Goal: Transaction & Acquisition: Purchase product/service

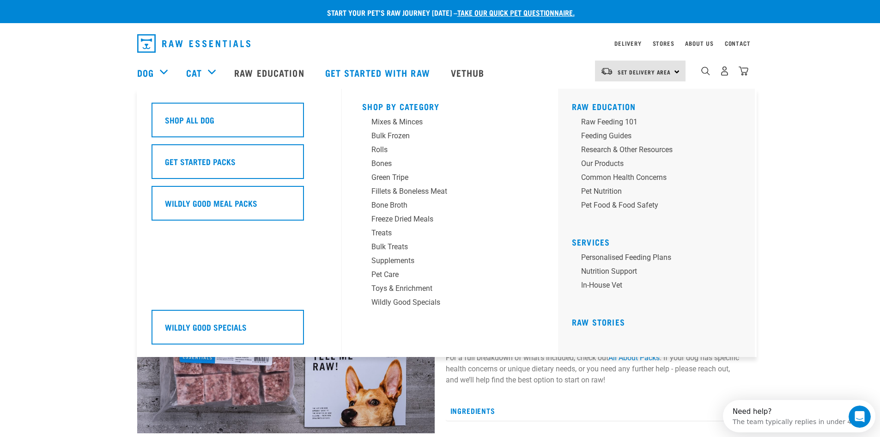
click at [154, 72] on div "Dog" at bounding box center [157, 72] width 40 height 37
click at [160, 72] on div "Dog" at bounding box center [157, 72] width 40 height 37
click at [147, 73] on link "Dog" at bounding box center [145, 73] width 17 height 14
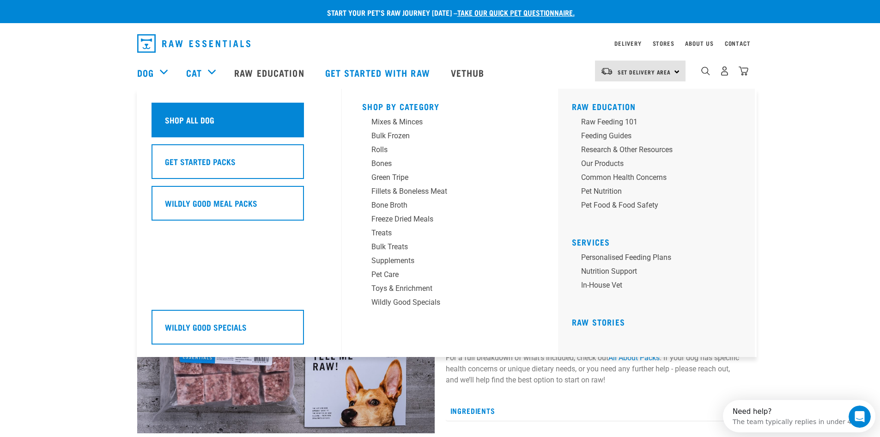
click at [200, 124] on h5 "Shop All Dog" at bounding box center [189, 120] width 49 height 12
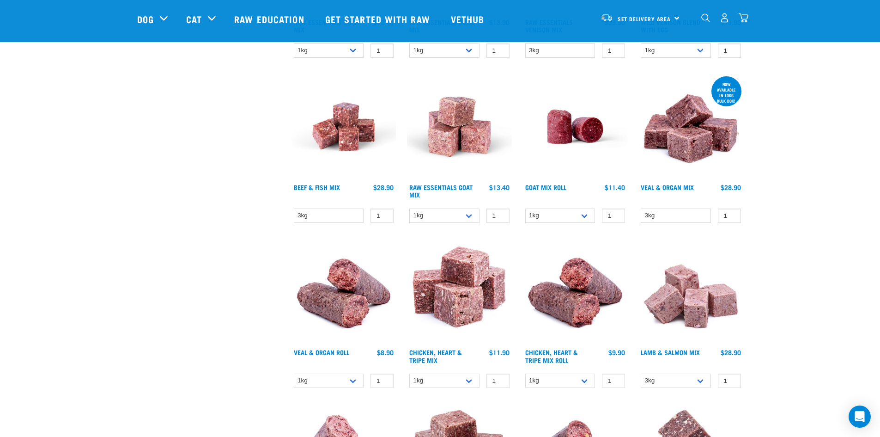
scroll to position [765, 0]
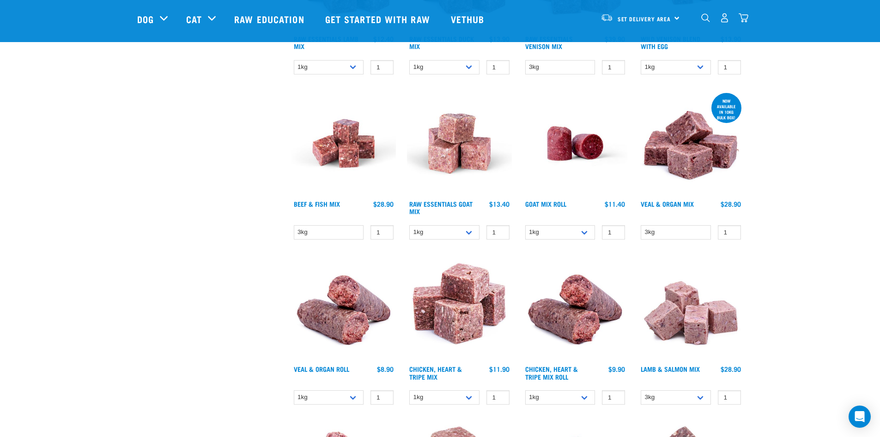
click at [457, 152] on img at bounding box center [459, 143] width 105 height 105
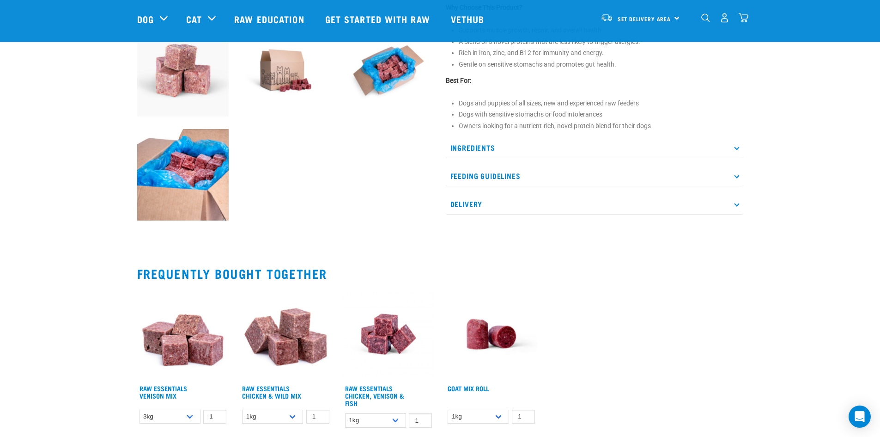
scroll to position [370, 0]
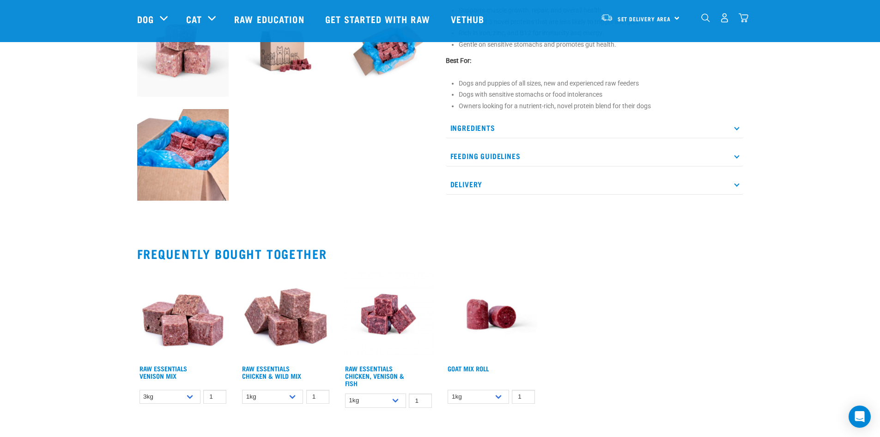
click at [479, 128] on p "Ingredients" at bounding box center [595, 127] width 298 height 21
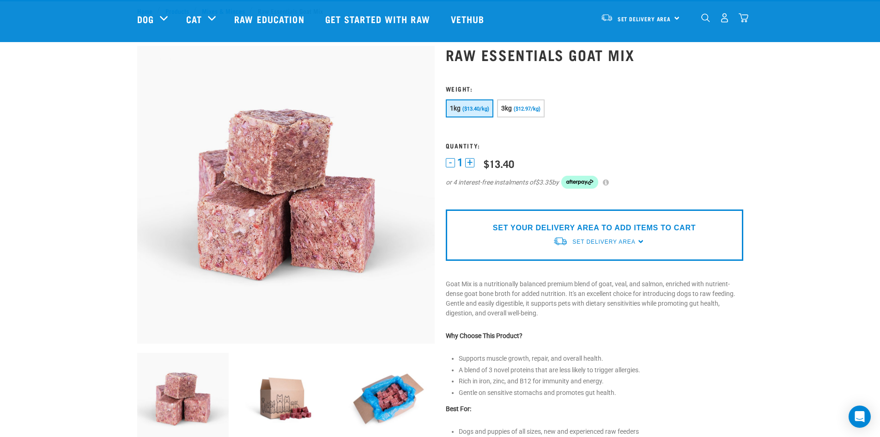
scroll to position [0, 0]
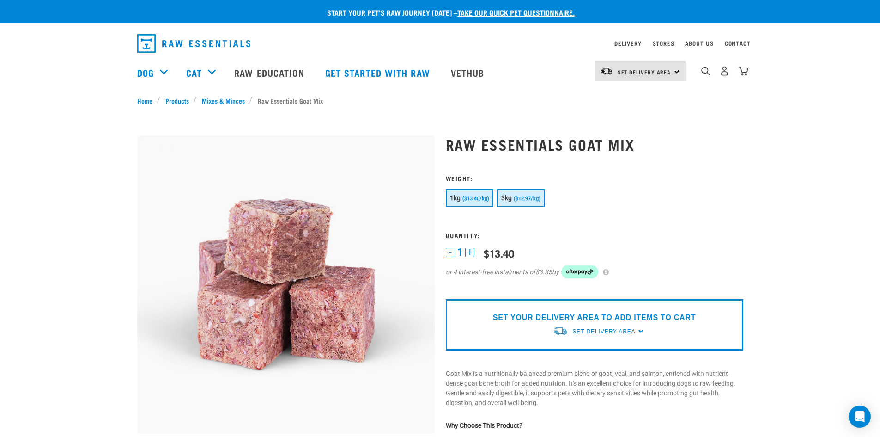
click at [524, 199] on span "($12.97/kg)" at bounding box center [527, 198] width 27 height 6
click at [469, 254] on button "+" at bounding box center [469, 252] width 9 height 9
click at [451, 250] on button "-" at bounding box center [450, 252] width 9 height 9
click at [671, 73] on div "Set Delivery Area North Island South Island" at bounding box center [640, 71] width 91 height 21
click at [644, 100] on link "[GEOGRAPHIC_DATA]" at bounding box center [639, 97] width 89 height 20
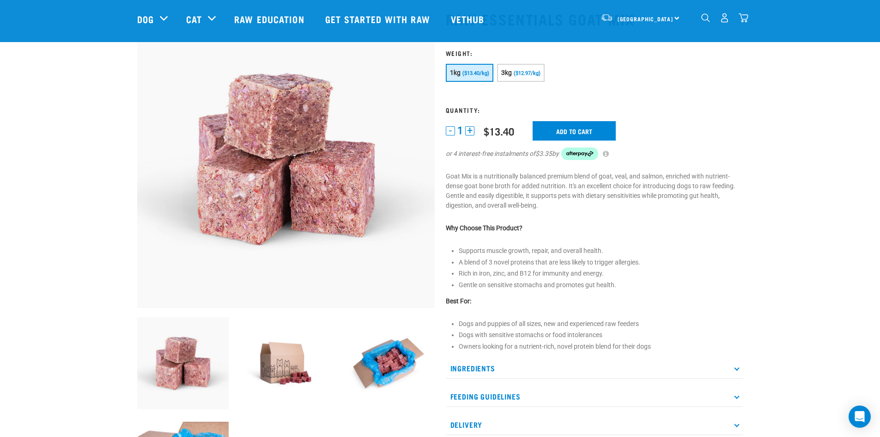
scroll to position [185, 0]
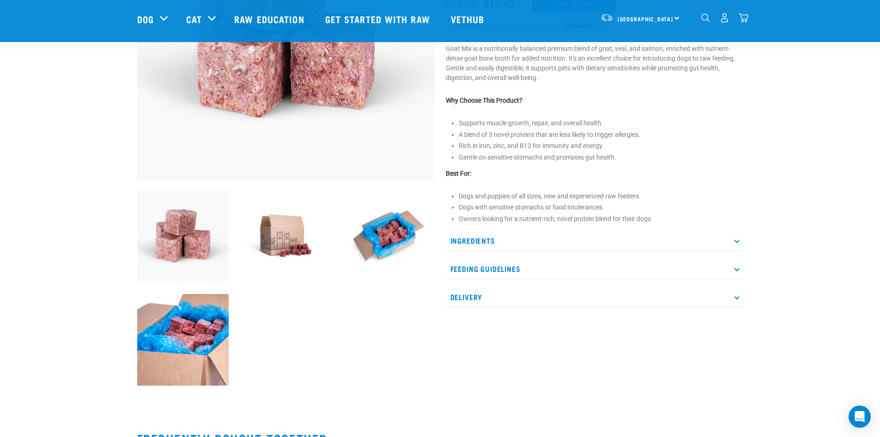
click at [463, 294] on p "Delivery" at bounding box center [595, 296] width 298 height 21
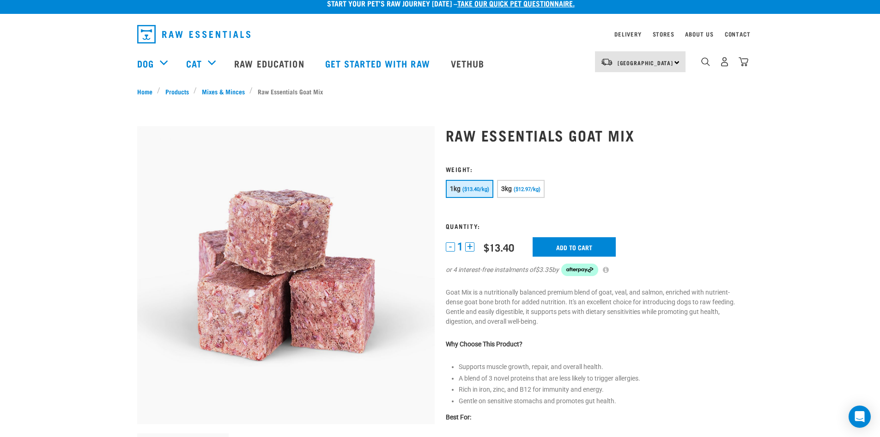
scroll to position [0, 0]
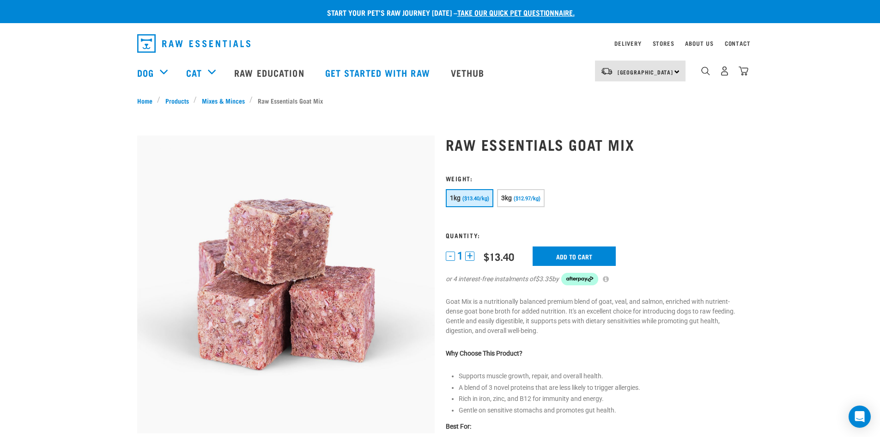
click at [469, 256] on button "+" at bounding box center [469, 255] width 9 height 9
click at [582, 255] on input "Add to cart" at bounding box center [574, 255] width 83 height 19
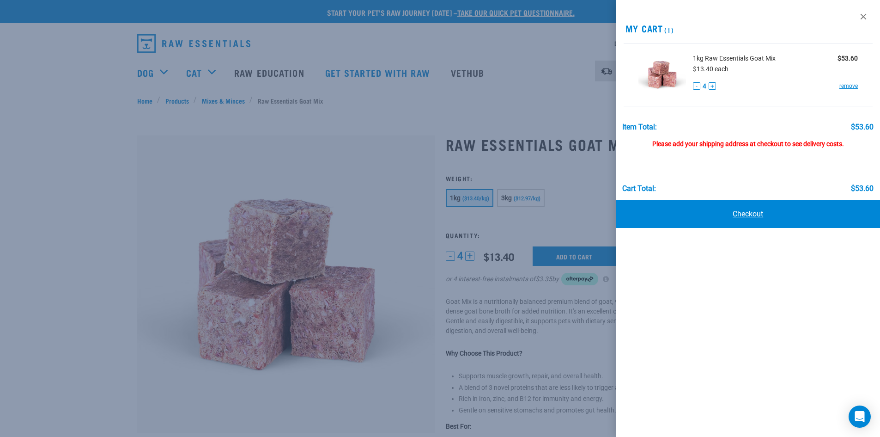
click at [739, 217] on link "Checkout" at bounding box center [748, 214] width 264 height 28
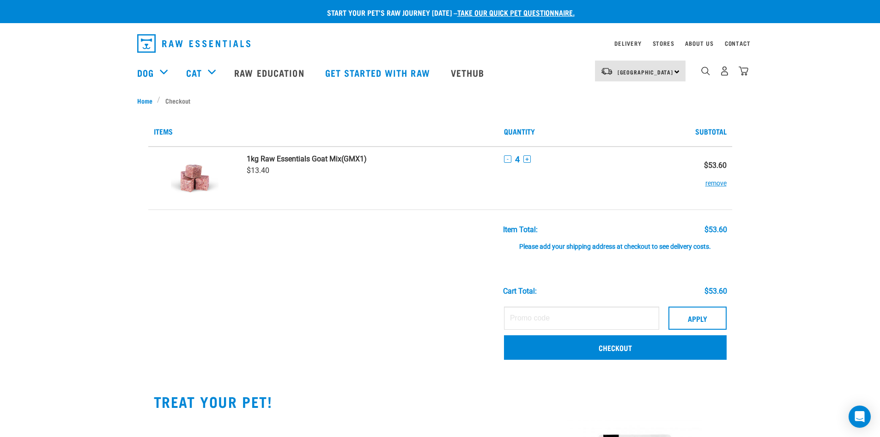
click at [670, 248] on div "Please add your shipping address at checkout to see delivery costs." at bounding box center [615, 242] width 224 height 17
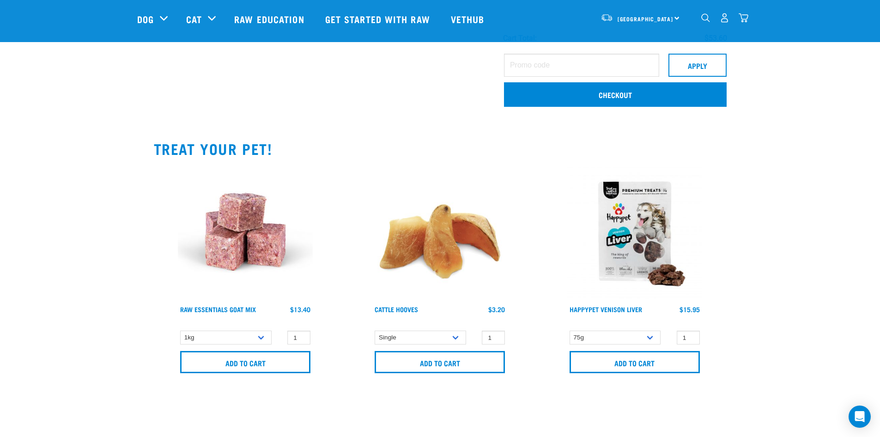
scroll to position [46, 0]
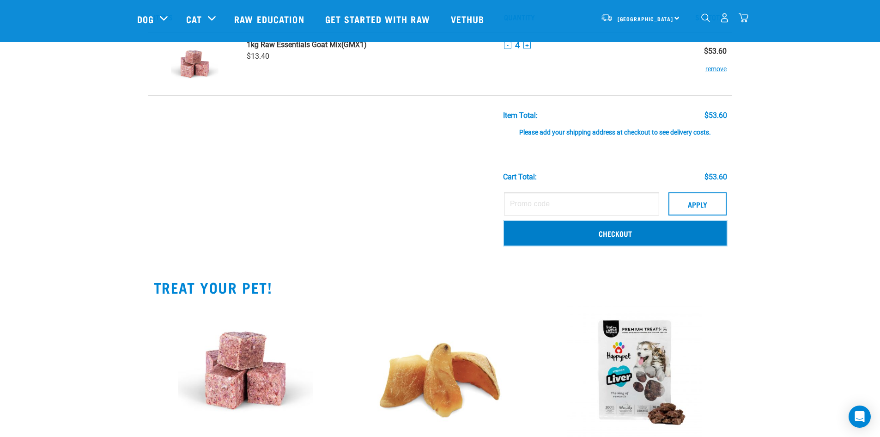
click at [628, 234] on link "Checkout" at bounding box center [615, 233] width 223 height 24
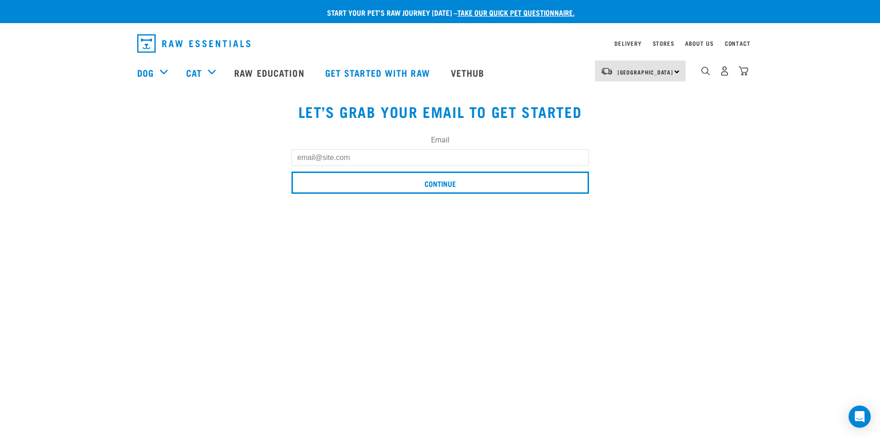
drag, startPoint x: 344, startPoint y: 153, endPoint x: 348, endPoint y: 156, distance: 5.3
click at [344, 153] on input "Email" at bounding box center [441, 157] width 298 height 17
type input "[PERSON_NAME][EMAIL_ADDRESS][PERSON_NAME][PERSON_NAME][DOMAIN_NAME]"
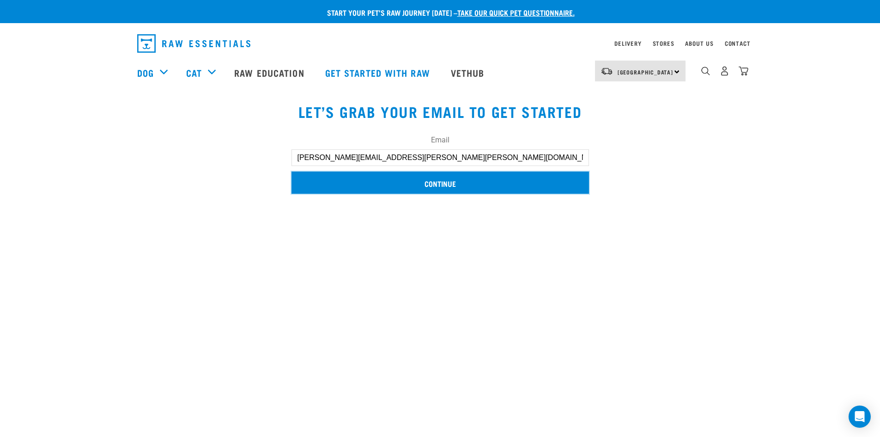
click at [439, 183] on input "Continue" at bounding box center [441, 182] width 298 height 22
click at [441, 185] on input "Continue" at bounding box center [441, 182] width 298 height 22
click at [438, 184] on input "Continue" at bounding box center [441, 182] width 298 height 22
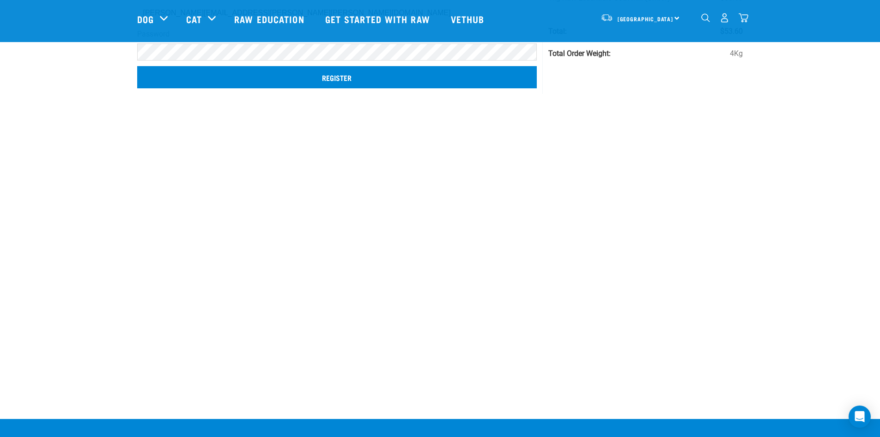
scroll to position [46, 0]
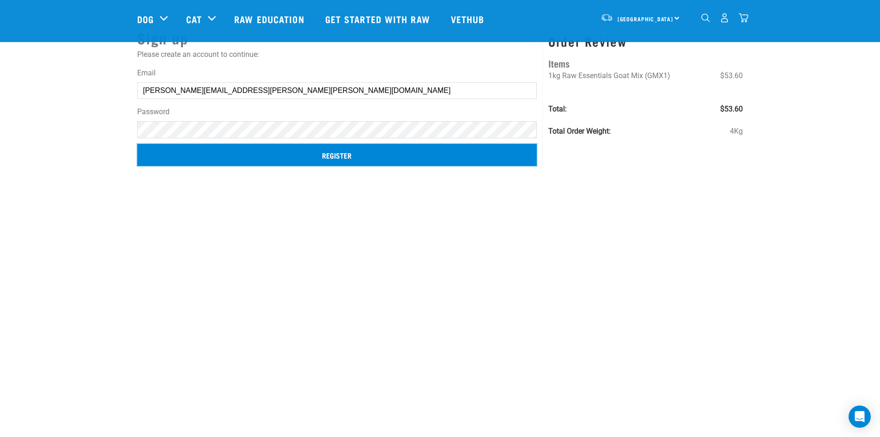
click at [334, 155] on input "Register" at bounding box center [337, 155] width 400 height 22
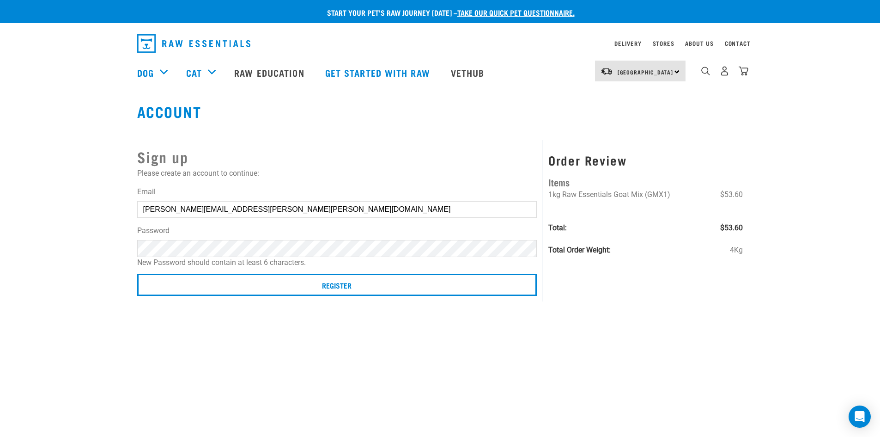
click at [18, 207] on button "delete" at bounding box center [12, 201] width 9 height 9
click at [445, 165] on h2 "Sign up" at bounding box center [337, 157] width 400 height 22
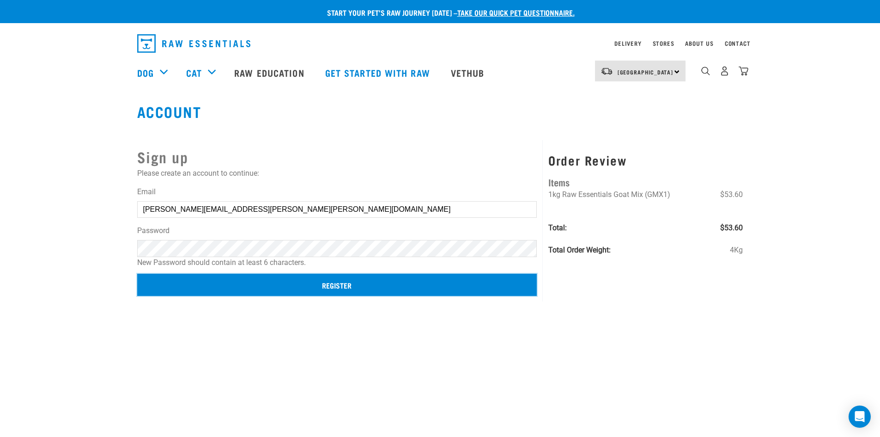
click at [323, 283] on input "Register" at bounding box center [337, 285] width 400 height 22
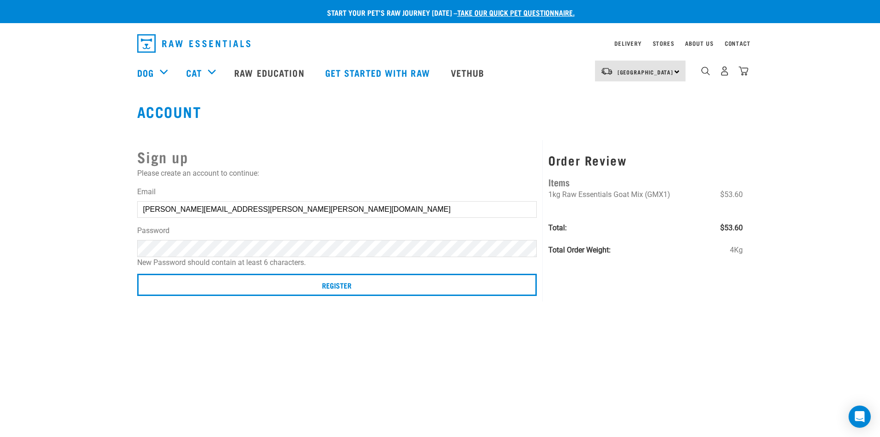
click at [0, 164] on article "Couldn’t save user." at bounding box center [0, 218] width 0 height 437
click at [18, 207] on button "delete" at bounding box center [12, 201] width 9 height 9
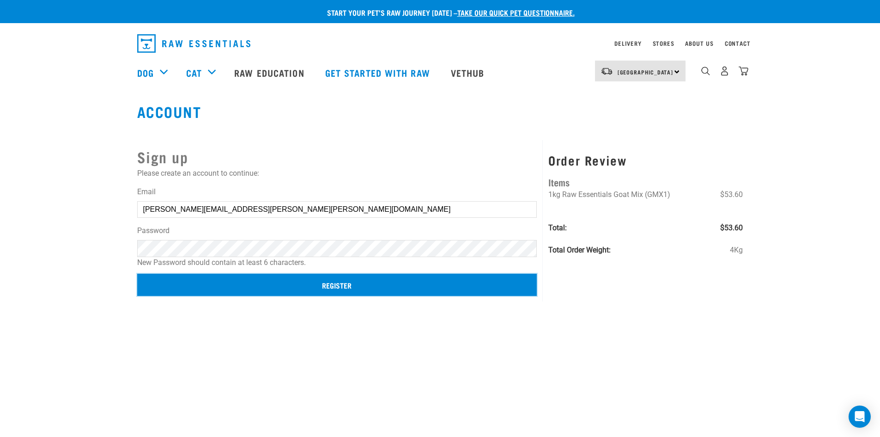
click at [345, 282] on input "Register" at bounding box center [337, 285] width 400 height 22
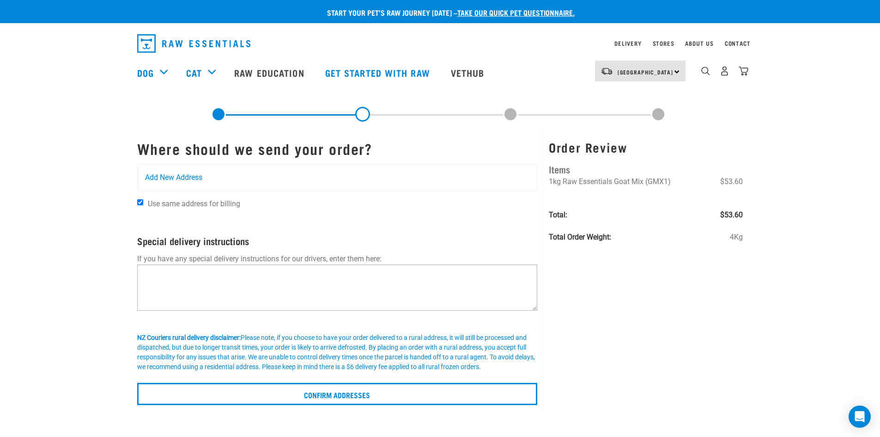
click at [209, 287] on textarea at bounding box center [337, 287] width 401 height 46
click at [152, 274] on textarea at bounding box center [337, 287] width 401 height 46
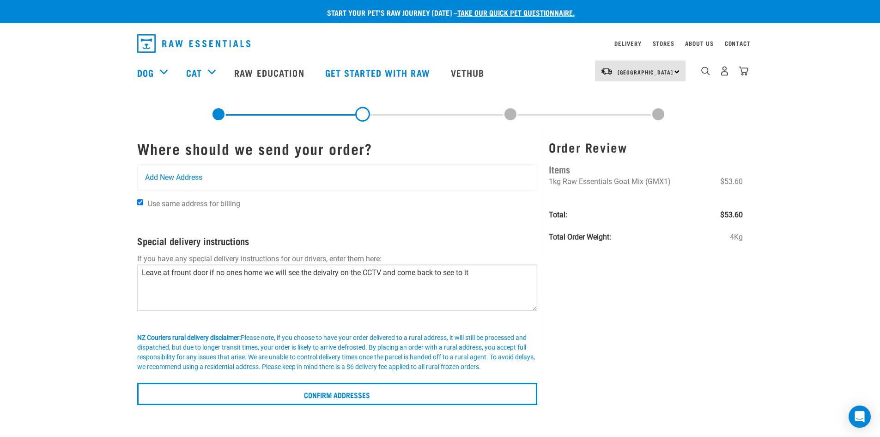
drag, startPoint x: 477, startPoint y: 273, endPoint x: 127, endPoint y: 262, distance: 350.9
click at [127, 262] on div "Start your pet’s raw journey today – take our quick pet questionnaire. Delivery…" at bounding box center [440, 202] width 880 height 405
paste textarea "Please leave this parcel at the front door if no one answers. We monitor delive…"
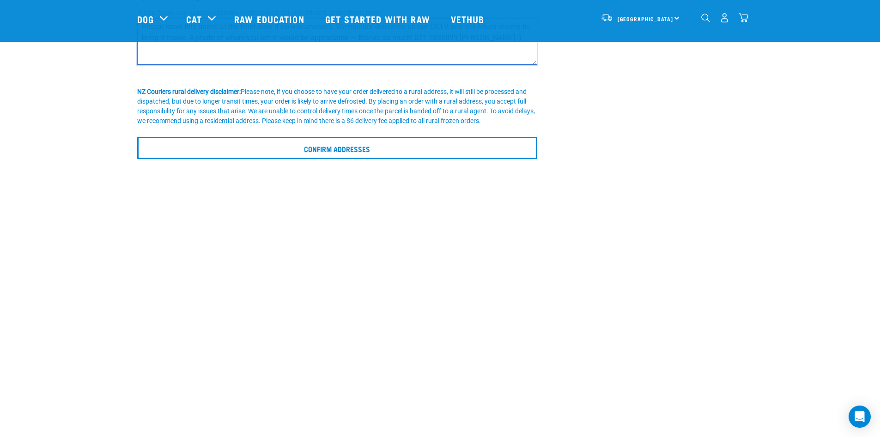
scroll to position [185, 0]
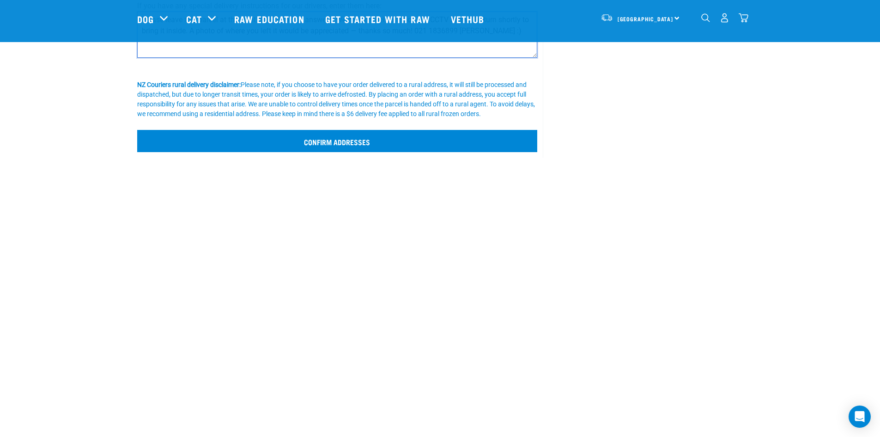
type textarea "Please leave this parcel at the front door if no one answers. We monitor delive…"
click at [343, 142] on input "Confirm addresses" at bounding box center [337, 141] width 401 height 22
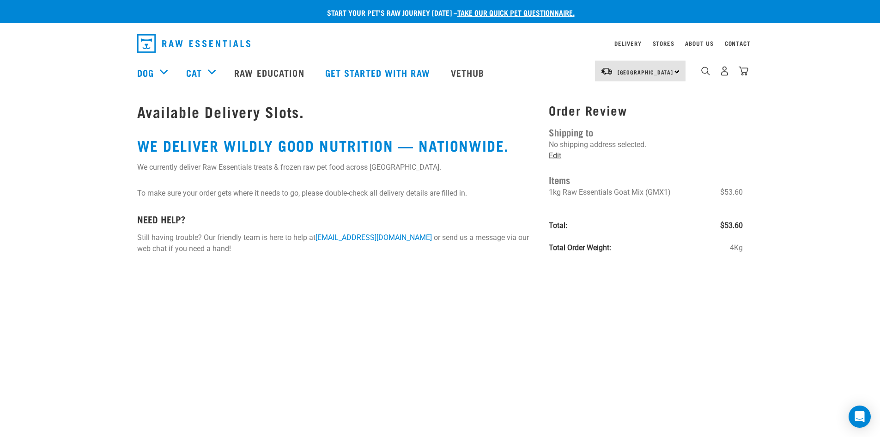
click at [556, 156] on link "Edit" at bounding box center [555, 155] width 12 height 9
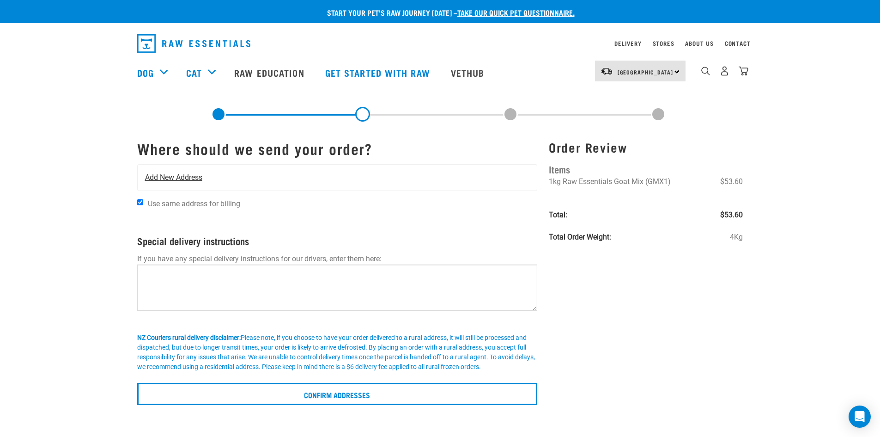
click at [182, 177] on span "Add New Address" at bounding box center [173, 177] width 57 height 11
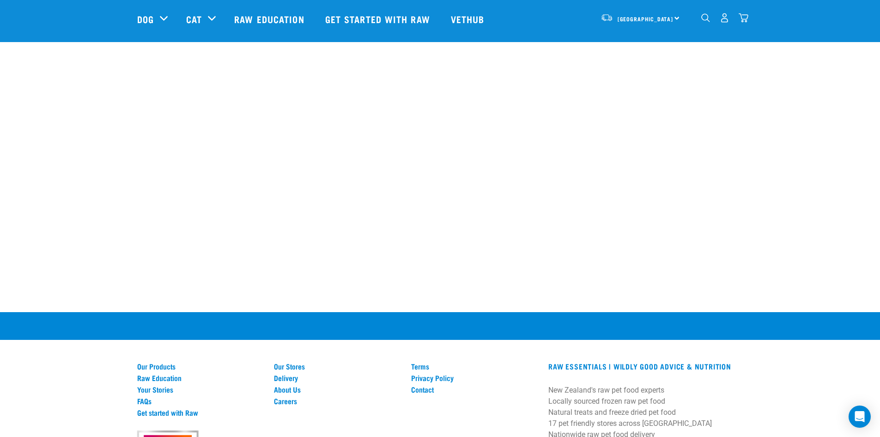
scroll to position [382, 0]
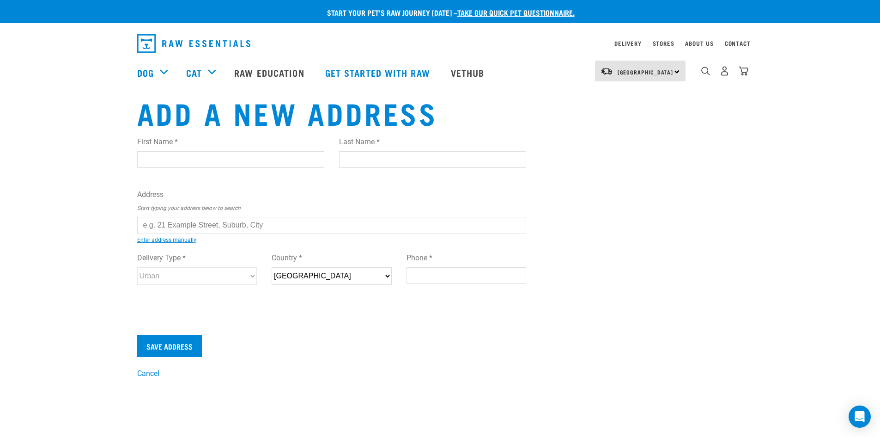
click at [161, 161] on input "First Name *" at bounding box center [230, 159] width 187 height 17
type input "Lynn"
click at [359, 164] on input "Last Name *" at bounding box center [432, 159] width 187 height 17
type input "Visser"
click at [196, 225] on input "text" at bounding box center [331, 225] width 389 height 17
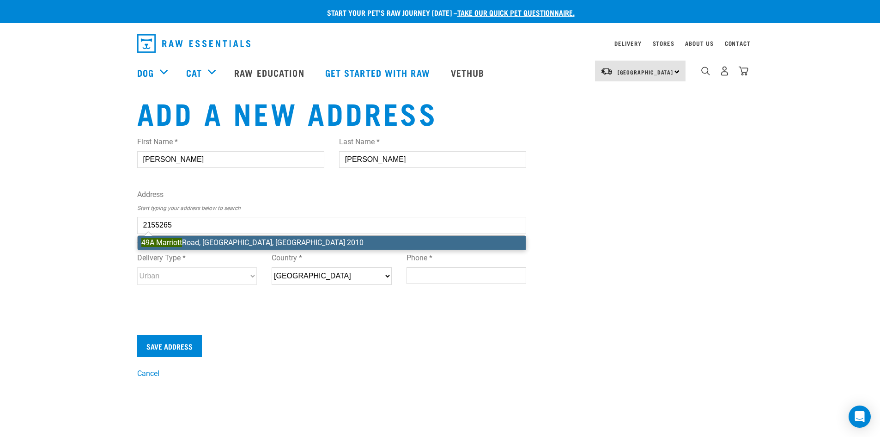
click at [232, 244] on li "49A Marriott Road, Pakuranga, Auckland 2010" at bounding box center [332, 243] width 389 height 14
type input "49A Marriott Road, Pakuranga, Auckland 2010"
type input "49A Marriott Road"
type input "Pakuranga"
type input "Auckland"
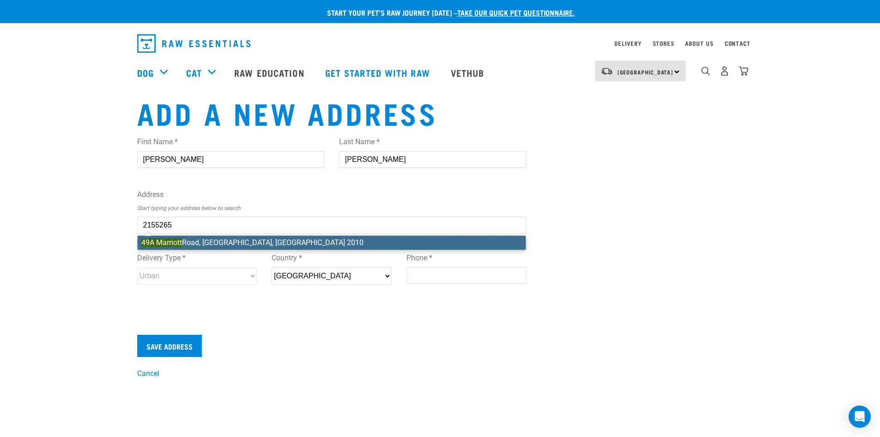
select select "AUK"
type input "2010"
select select "Urban"
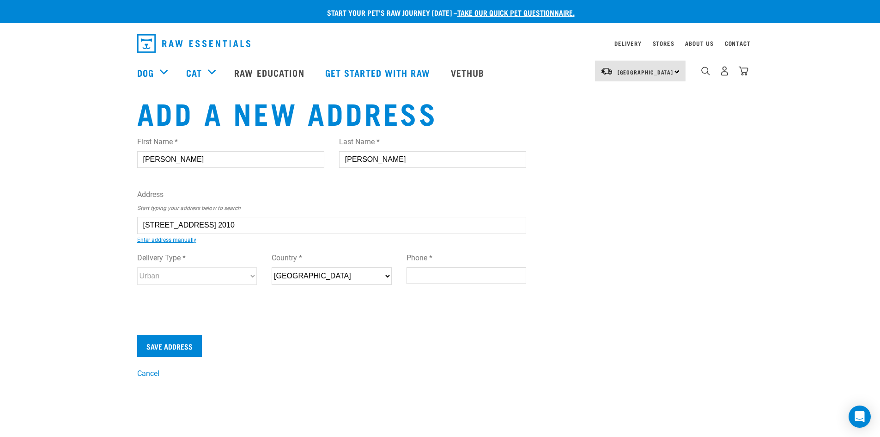
type input "49A Marriott Road, Pakuranga, Auckland 2010"
click at [436, 276] on input "Phone *" at bounding box center [467, 275] width 120 height 17
click at [173, 350] on input "Save Address" at bounding box center [169, 346] width 65 height 22
click at [429, 274] on input "021 1836899" at bounding box center [467, 275] width 120 height 17
drag, startPoint x: 427, startPoint y: 274, endPoint x: 428, endPoint y: 287, distance: 13.4
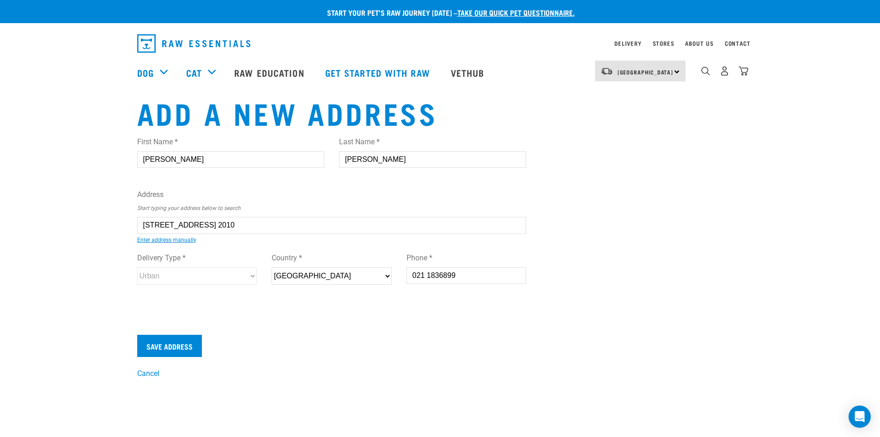
click at [427, 275] on input "021 1836899" at bounding box center [467, 275] width 120 height 17
drag, startPoint x: 412, startPoint y: 380, endPoint x: 420, endPoint y: 375, distance: 10.1
click at [467, 275] on input "0211836899" at bounding box center [467, 275] width 120 height 17
drag, startPoint x: 462, startPoint y: 275, endPoint x: 389, endPoint y: 275, distance: 73.9
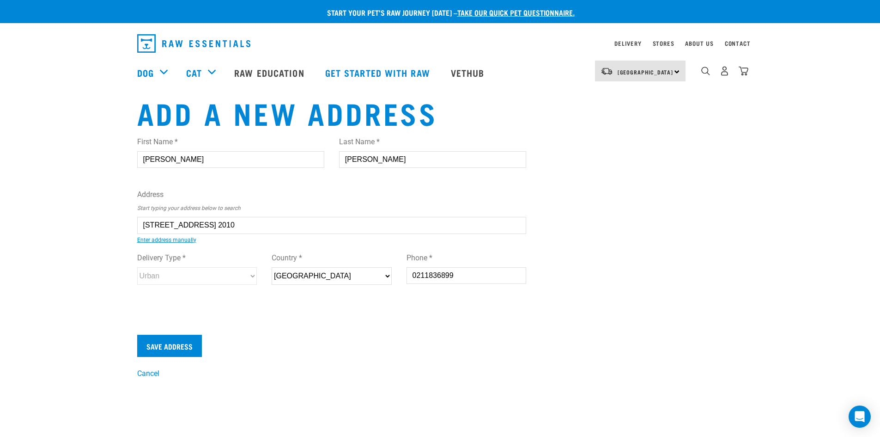
click at [391, 275] on div "Delivery Type * Urban Rural Country * New Zealand Phone * 0211836899" at bounding box center [332, 272] width 404 height 54
type input "-"
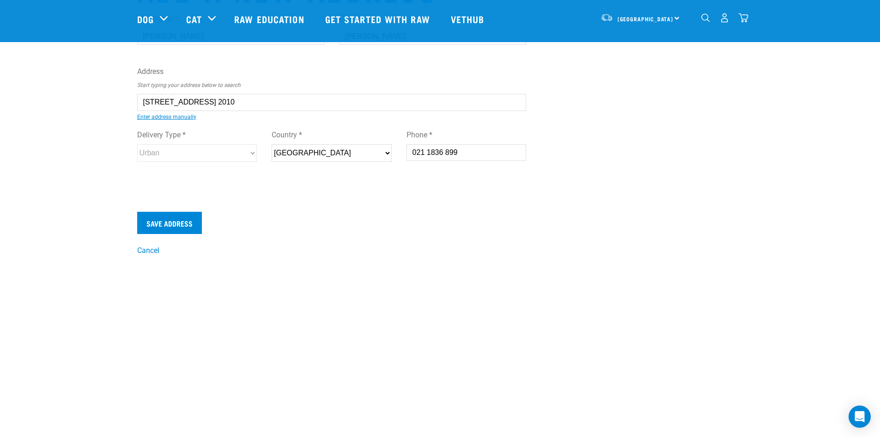
scroll to position [185, 0]
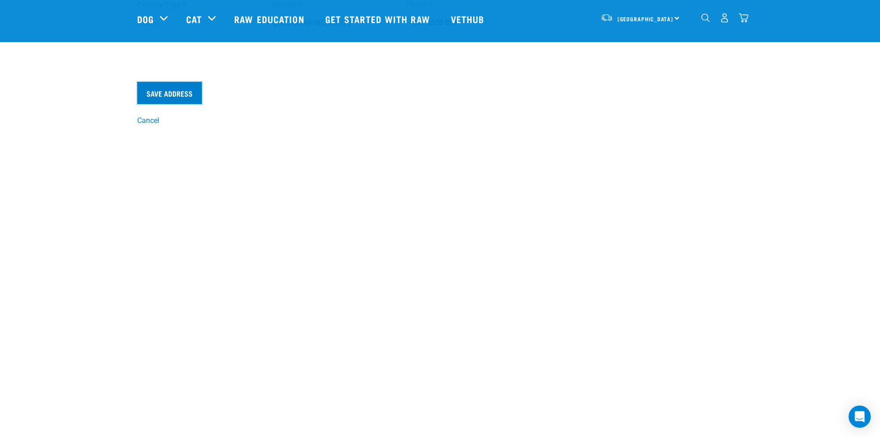
click at [166, 91] on input "Save Address" at bounding box center [169, 93] width 65 height 22
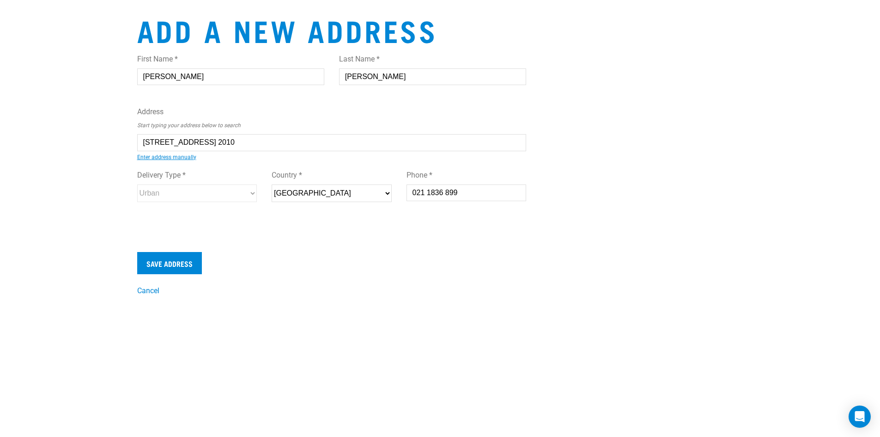
scroll to position [0, 0]
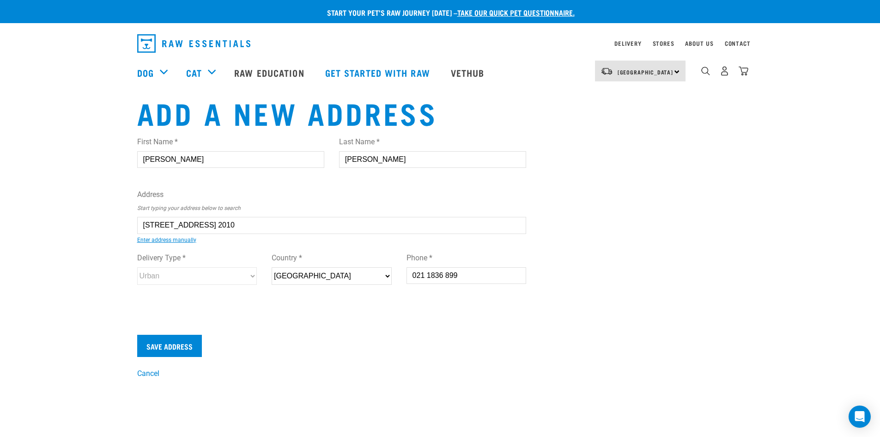
click at [463, 298] on div "Delivery Type * Urban Rural Country * New Zealand Phone * 021 1836 899" at bounding box center [332, 272] width 404 height 54
click at [416, 278] on input "021 1836 899" at bounding box center [467, 275] width 120 height 17
click at [480, 275] on input "021 1836 899" at bounding box center [467, 275] width 120 height 17
click at [468, 275] on input "021 1836 899" at bounding box center [467, 275] width 120 height 17
click at [386, 275] on select "New Zealand" at bounding box center [332, 276] width 120 height 18
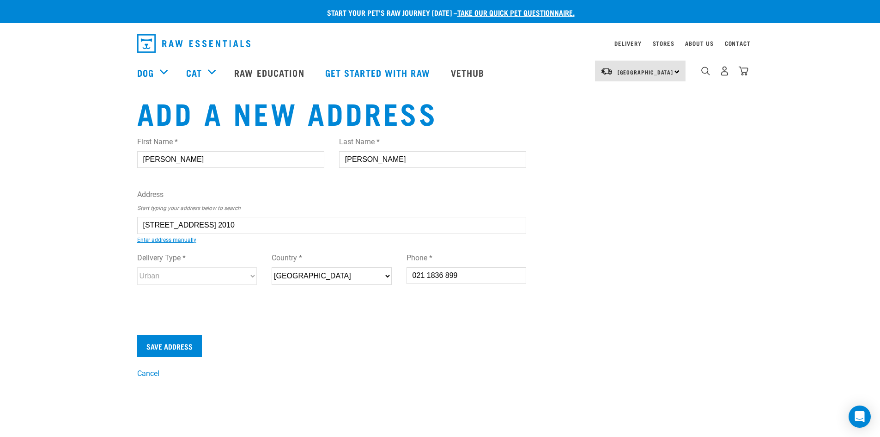
click at [272, 267] on select "New Zealand" at bounding box center [332, 276] width 120 height 18
click at [452, 280] on input "021 1836 899" at bounding box center [467, 275] width 120 height 17
click at [474, 279] on input "021 1836 899" at bounding box center [467, 275] width 120 height 17
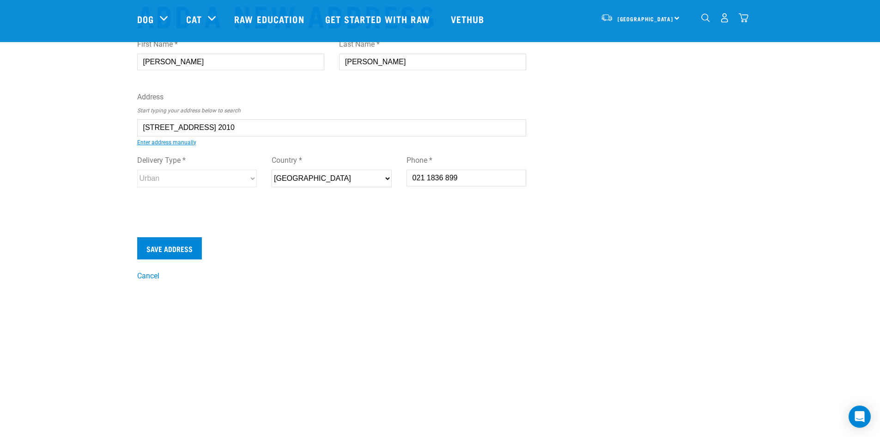
scroll to position [46, 0]
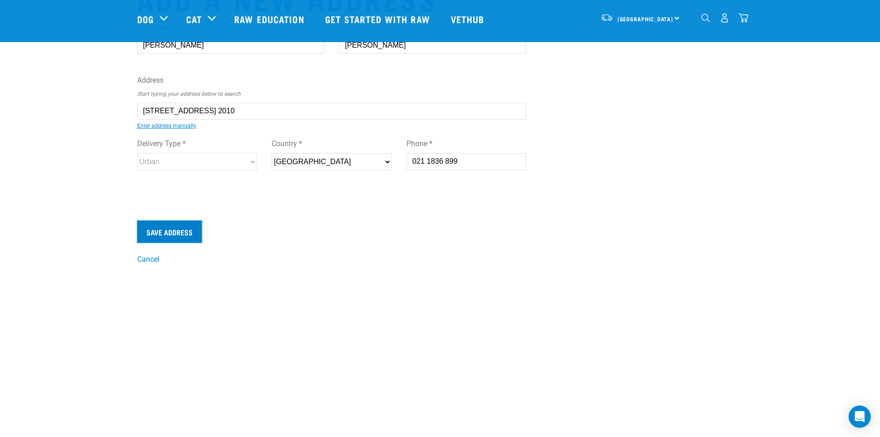
click at [176, 233] on input "Save Address" at bounding box center [169, 231] width 65 height 22
click at [409, 182] on div "Delivery Type * Urban Rural Country * New Zealand Phone * 021 1836 899" at bounding box center [332, 158] width 404 height 54
click at [450, 162] on input "021 1836 899" at bounding box center [467, 161] width 120 height 17
drag, startPoint x: 416, startPoint y: 152, endPoint x: 406, endPoint y: 161, distance: 13.7
click at [411, 158] on div "Phone * 021 1836 899" at bounding box center [467, 151] width 120 height 40
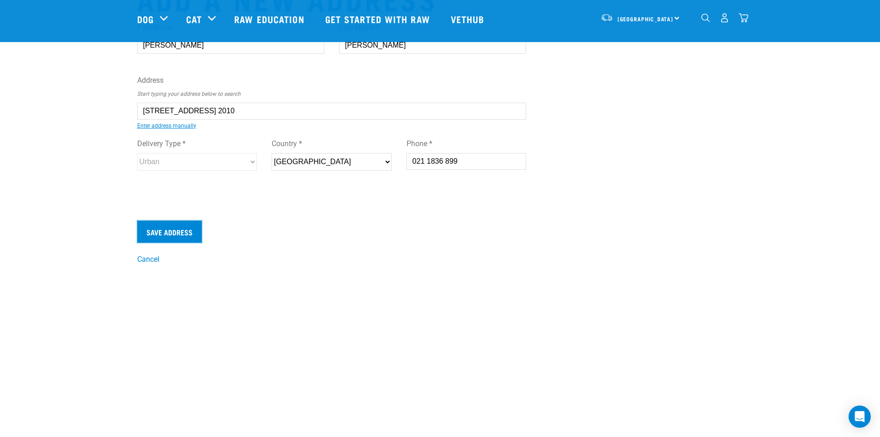
drag, startPoint x: 176, startPoint y: 232, endPoint x: 224, endPoint y: 226, distance: 48.9
click at [190, 231] on input "Save Address" at bounding box center [169, 231] width 65 height 22
click at [419, 182] on div "Delivery Type * Urban Rural Country * New Zealand Phone * 021 1836 899" at bounding box center [332, 158] width 404 height 54
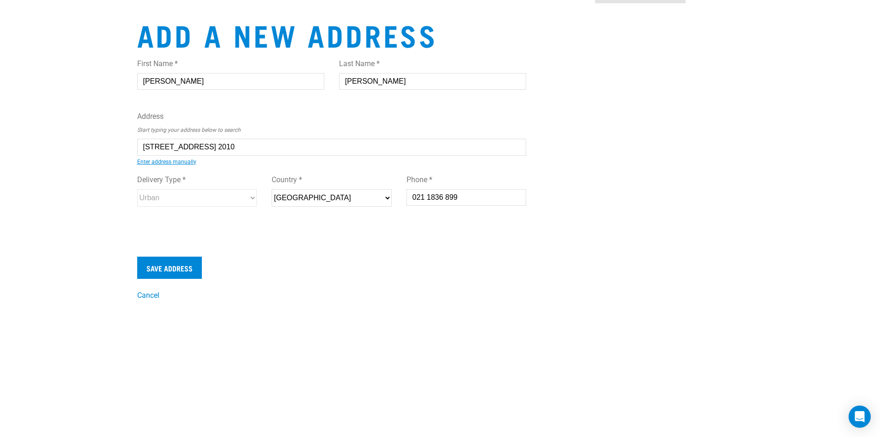
scroll to position [0, 0]
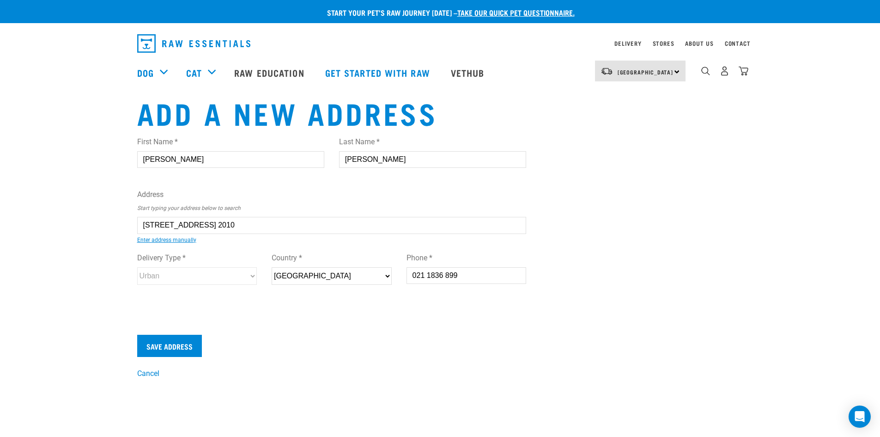
click at [416, 271] on input "021 1836 899" at bounding box center [467, 275] width 120 height 17
click at [425, 273] on input "21 1836 899" at bounding box center [467, 275] width 120 height 17
drag, startPoint x: 459, startPoint y: 275, endPoint x: 327, endPoint y: 275, distance: 132.6
click at [327, 275] on div "Delivery Type * Urban Rural Country * New Zealand Phone * 21 1836 899" at bounding box center [332, 272] width 404 height 54
type input "0211836899"
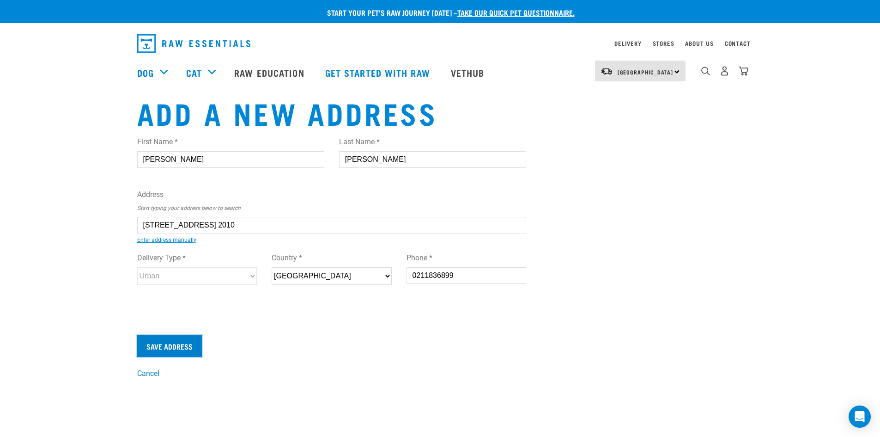
click at [165, 347] on input "Save Address" at bounding box center [169, 346] width 65 height 22
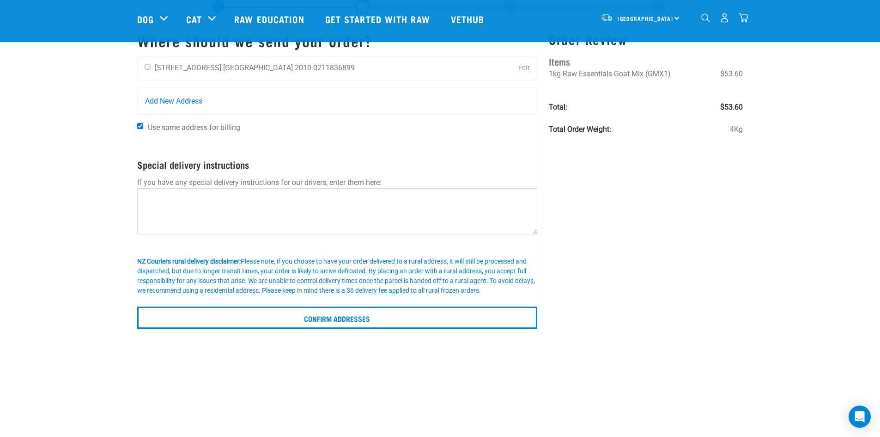
scroll to position [139, 0]
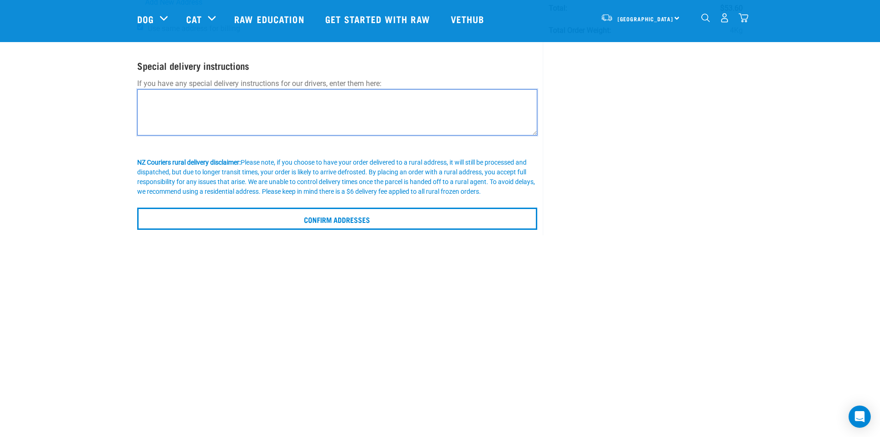
paste textarea "Please leave this parcel at the front door if no one answers. We monitor delive…"
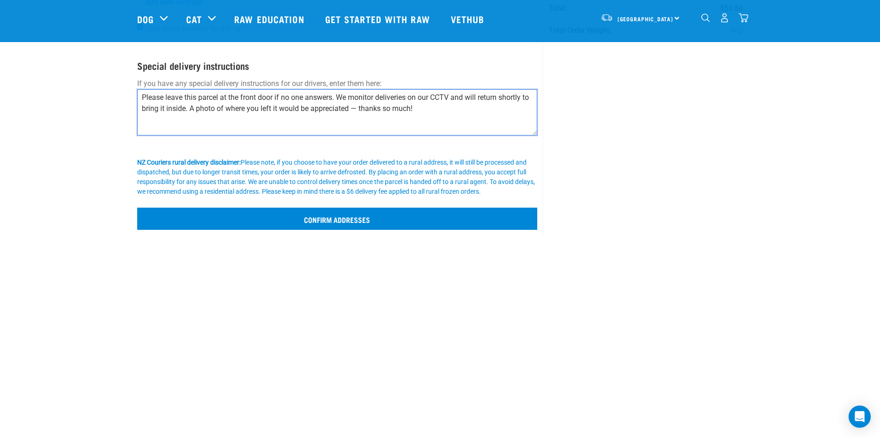
type textarea "Please leave this parcel at the front door if no one answers. We monitor delive…"
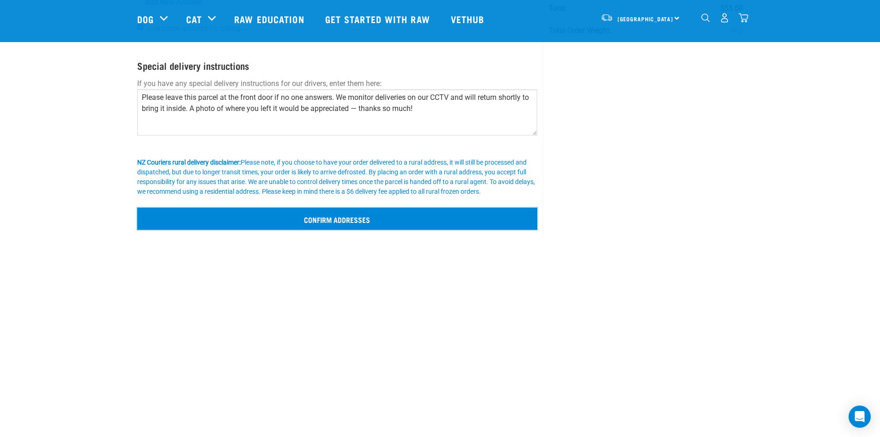
click at [336, 221] on input "Confirm addresses" at bounding box center [337, 218] width 401 height 22
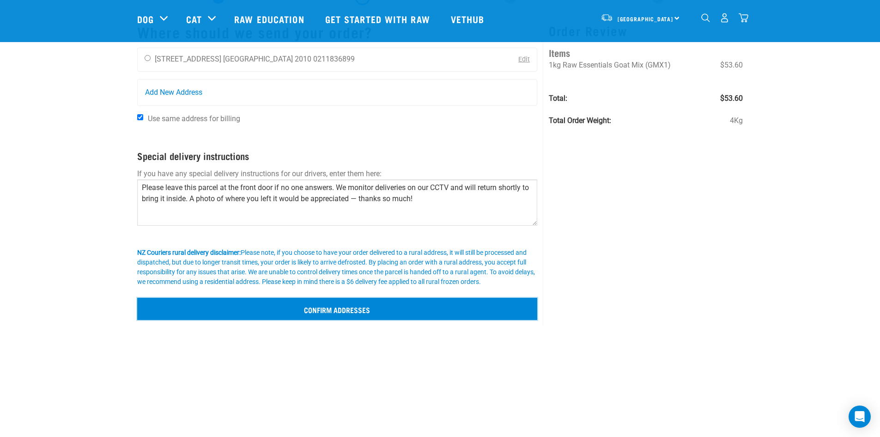
scroll to position [0, 0]
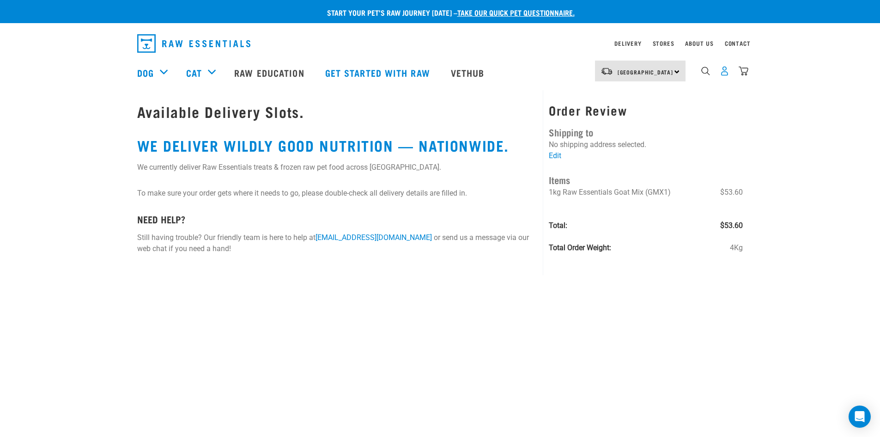
click at [723, 75] on img "dropdown navigation" at bounding box center [725, 71] width 10 height 10
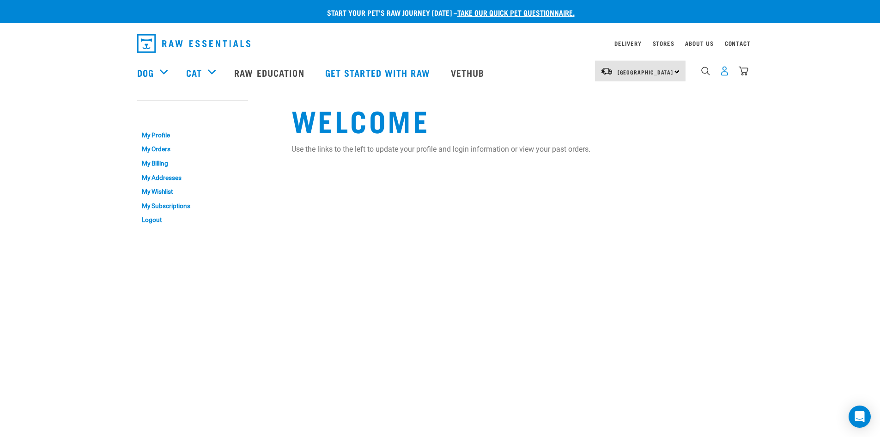
click at [725, 73] on img "dropdown navigation" at bounding box center [725, 71] width 10 height 10
click at [154, 136] on link "My Profile" at bounding box center [192, 135] width 111 height 14
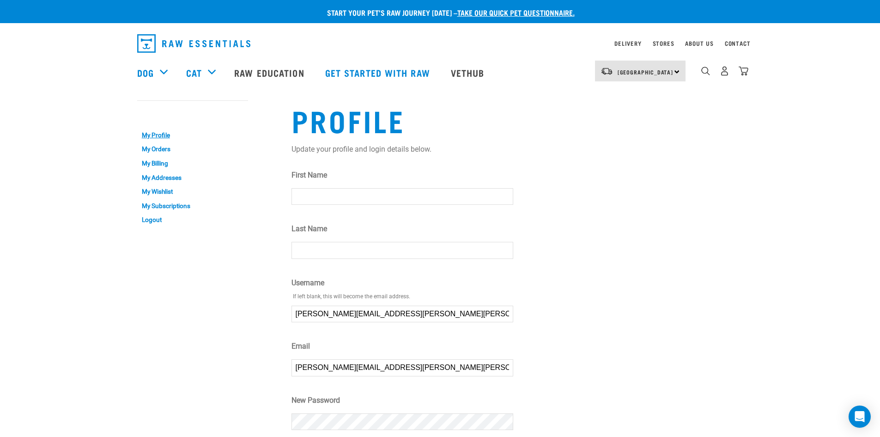
click at [336, 191] on input "First Name" at bounding box center [403, 196] width 222 height 17
type input "Lynn"
click at [321, 254] on input "Last Name" at bounding box center [403, 250] width 222 height 17
type input "Visser"
click at [153, 152] on link "My Orders" at bounding box center [192, 149] width 111 height 14
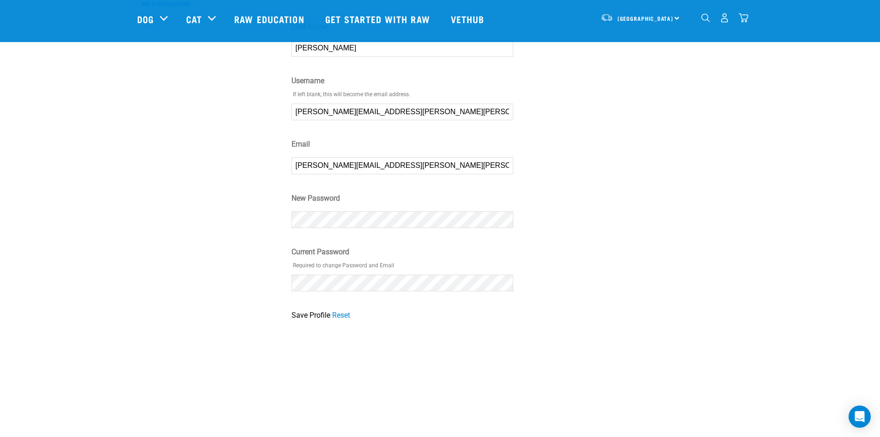
scroll to position [231, 0]
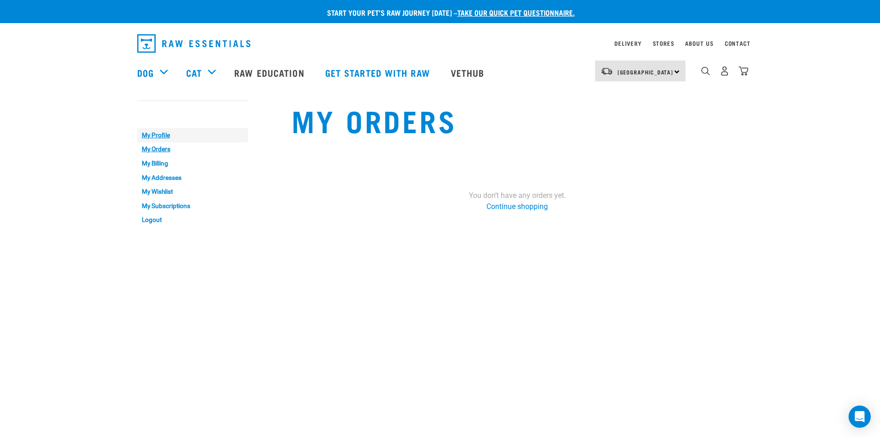
click at [168, 135] on link "My Profile" at bounding box center [192, 135] width 111 height 14
click at [152, 135] on link "My Profile" at bounding box center [192, 135] width 111 height 14
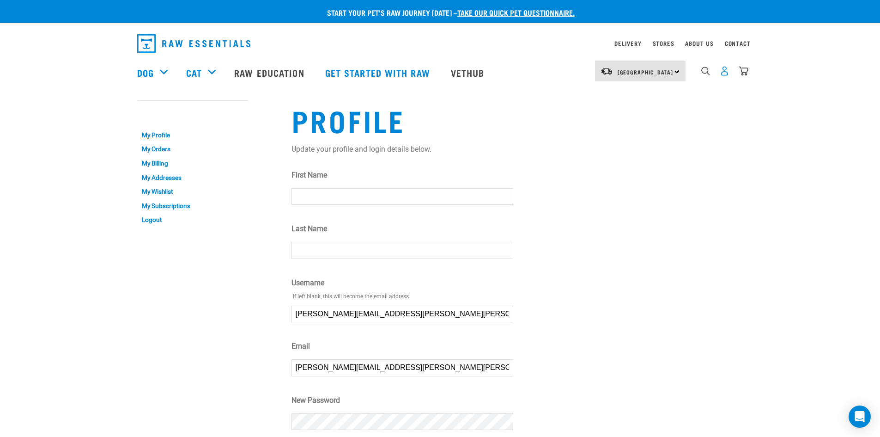
click at [726, 73] on img "dropdown navigation" at bounding box center [725, 71] width 10 height 10
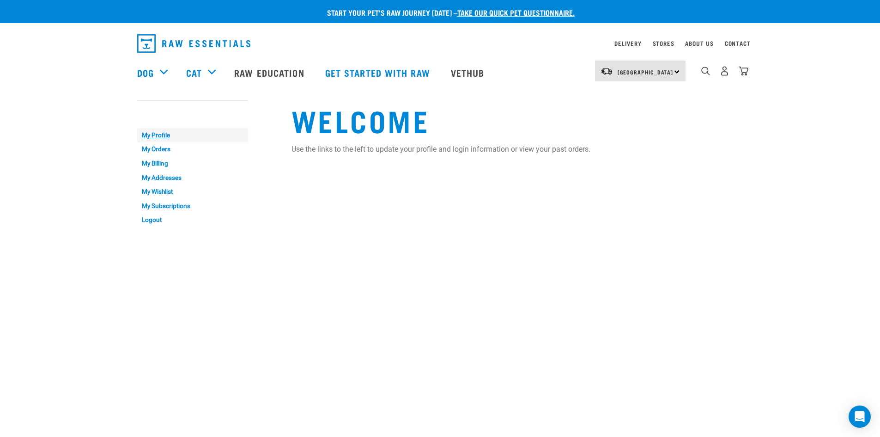
click at [148, 135] on link "My Profile" at bounding box center [192, 135] width 111 height 14
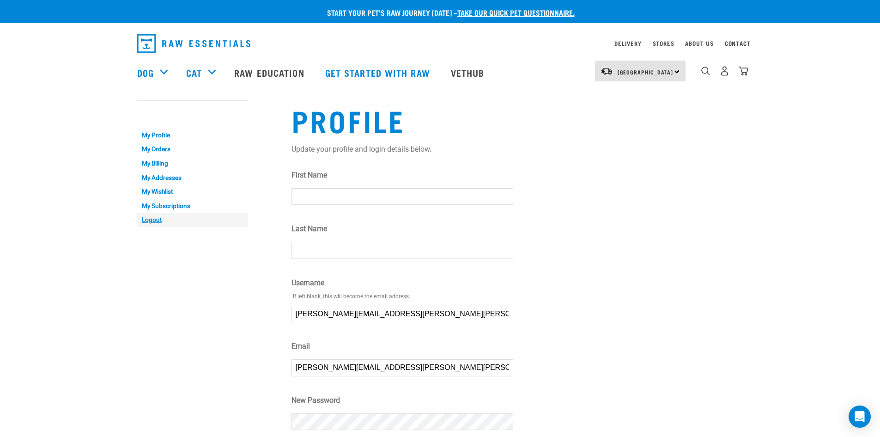
click at [151, 220] on link "Logout" at bounding box center [192, 220] width 111 height 14
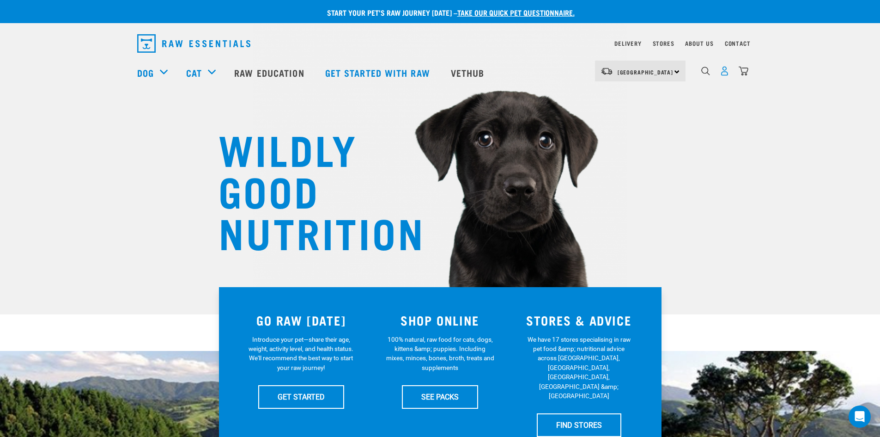
click at [726, 72] on img "dropdown navigation" at bounding box center [725, 71] width 10 height 10
drag, startPoint x: 726, startPoint y: 72, endPoint x: 690, endPoint y: 95, distance: 43.4
click at [726, 72] on img "dropdown navigation" at bounding box center [725, 71] width 10 height 10
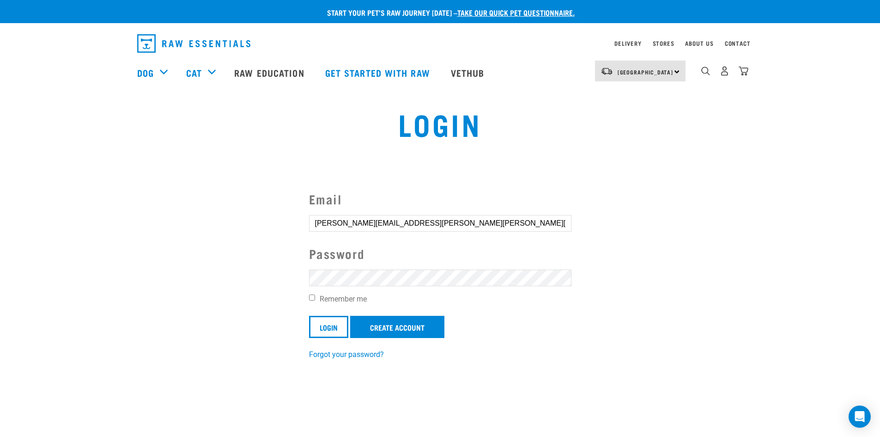
click at [312, 297] on input "Remember me" at bounding box center [312, 297] width 6 height 6
checkbox input "true"
click at [318, 328] on input "Login" at bounding box center [328, 327] width 39 height 22
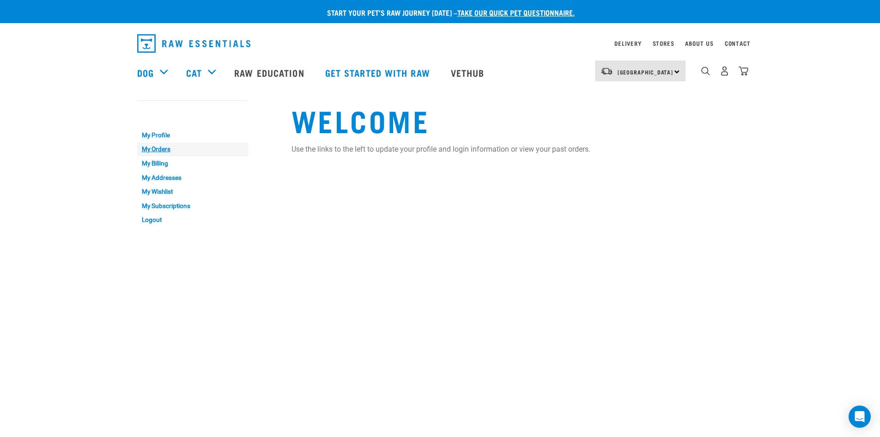
click at [158, 148] on link "My Orders" at bounding box center [192, 149] width 111 height 14
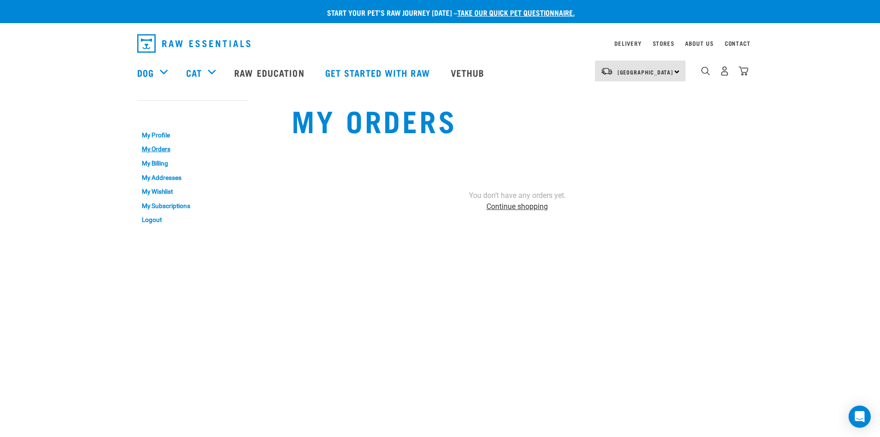
drag, startPoint x: 528, startPoint y: 207, endPoint x: 480, endPoint y: 217, distance: 48.7
click at [528, 207] on link "Continue shopping" at bounding box center [517, 206] width 61 height 9
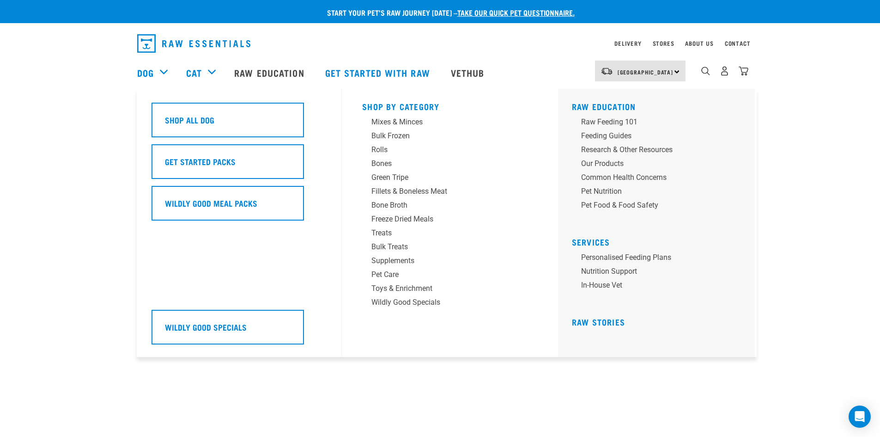
click at [158, 70] on div "Dog" at bounding box center [157, 72] width 40 height 37
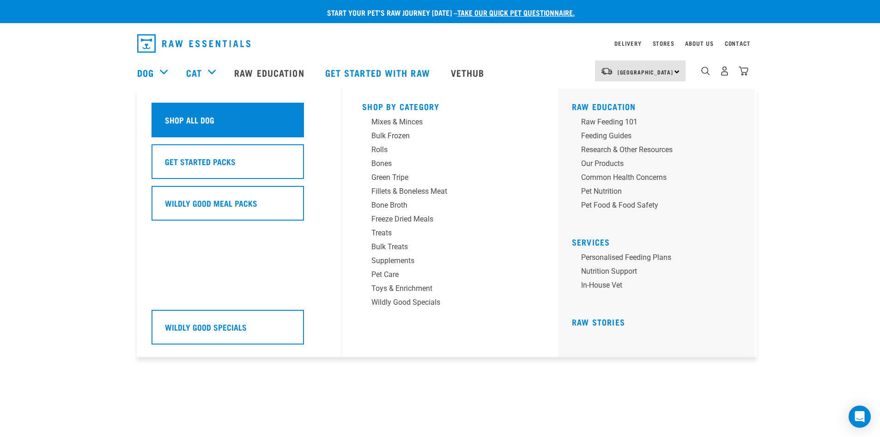
click at [199, 118] on h5 "Shop All Dog" at bounding box center [189, 120] width 49 height 12
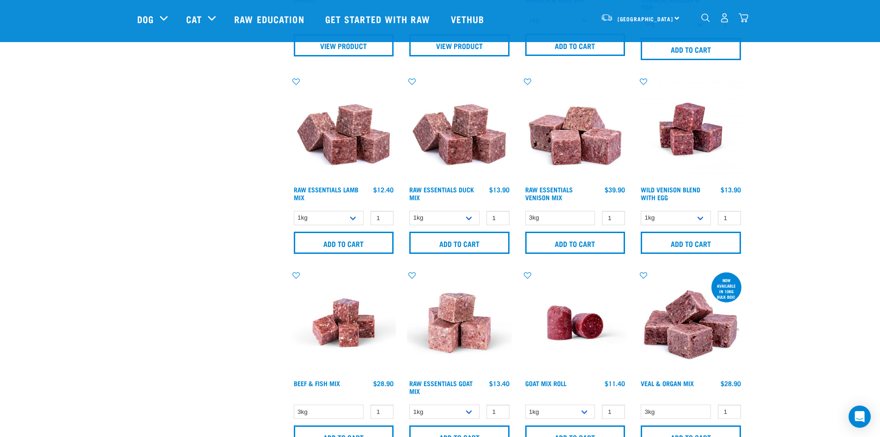
scroll to position [693, 0]
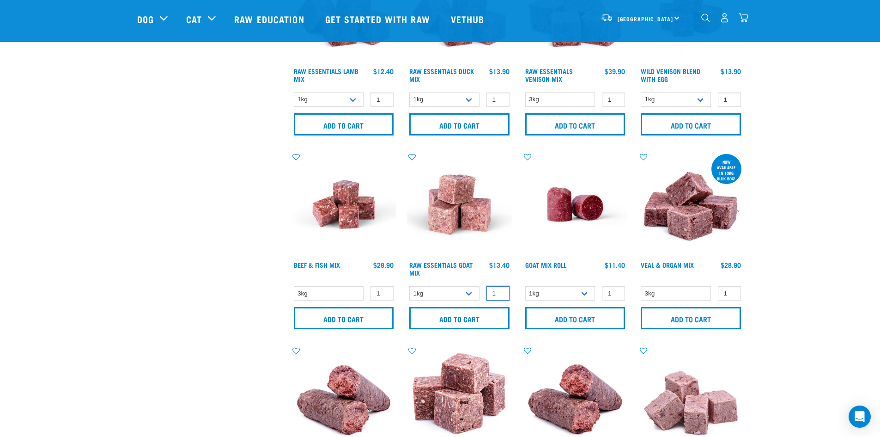
click at [501, 288] on input "1" at bounding box center [498, 293] width 23 height 14
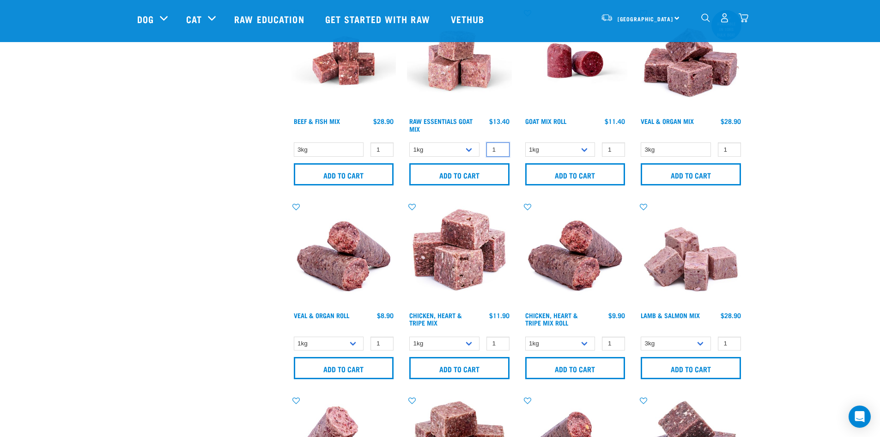
scroll to position [832, 0]
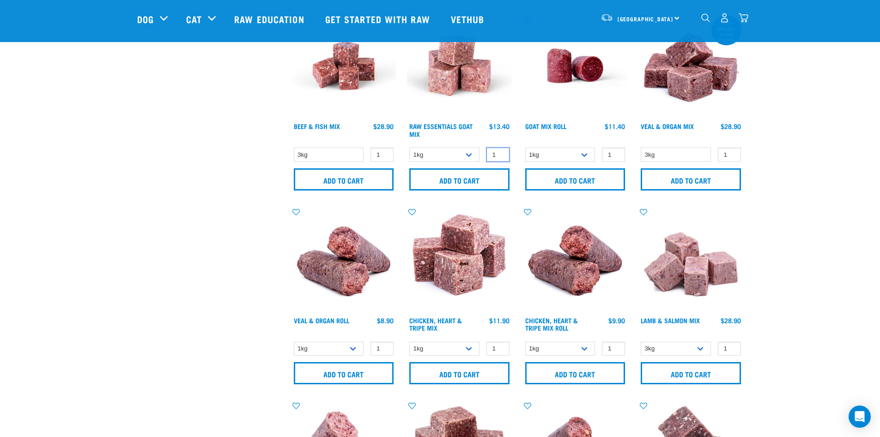
click at [499, 151] on input "1" at bounding box center [498, 154] width 23 height 14
click at [501, 152] on input "2" at bounding box center [498, 154] width 23 height 14
click at [501, 152] on input "3" at bounding box center [498, 154] width 23 height 14
type input "4"
click at [501, 152] on input "4" at bounding box center [498, 154] width 23 height 14
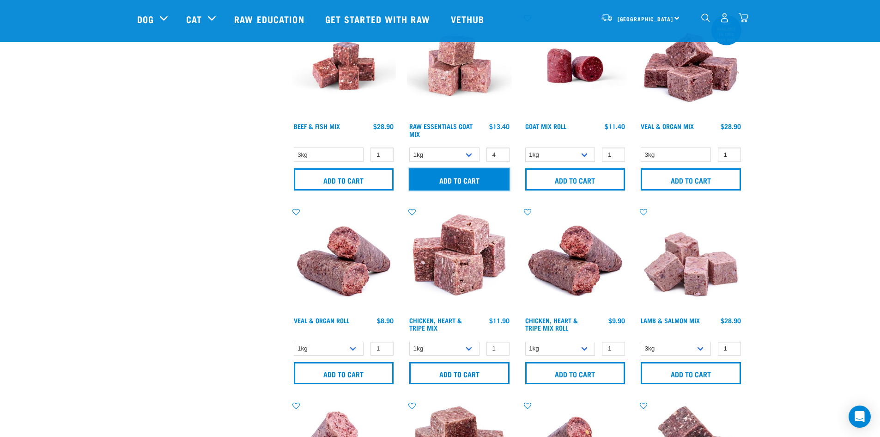
click at [458, 180] on input "Add to cart" at bounding box center [459, 179] width 100 height 22
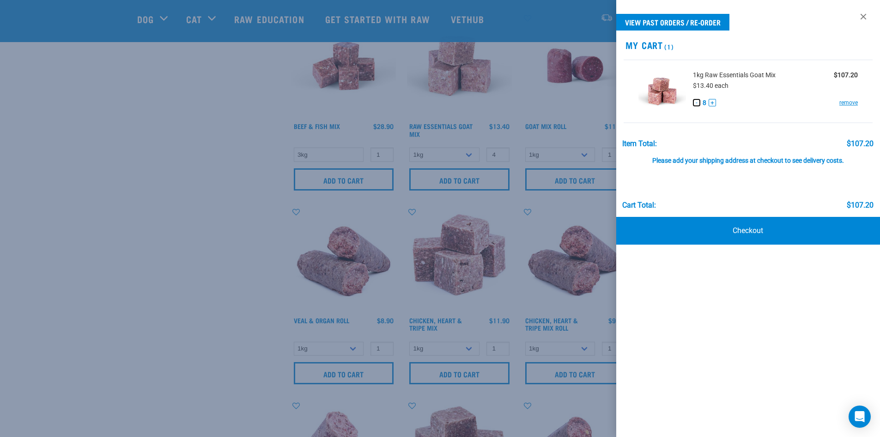
click at [697, 102] on button "-" at bounding box center [696, 102] width 7 height 7
click at [748, 230] on link "Checkout" at bounding box center [748, 231] width 264 height 28
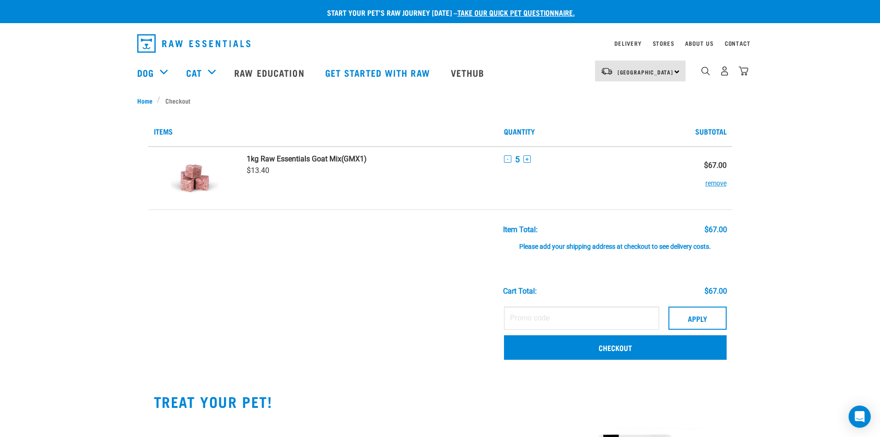
click at [591, 246] on div "Please add your shipping address at checkout to see delivery costs." at bounding box center [615, 242] width 224 height 17
paste input "BRODIES15."
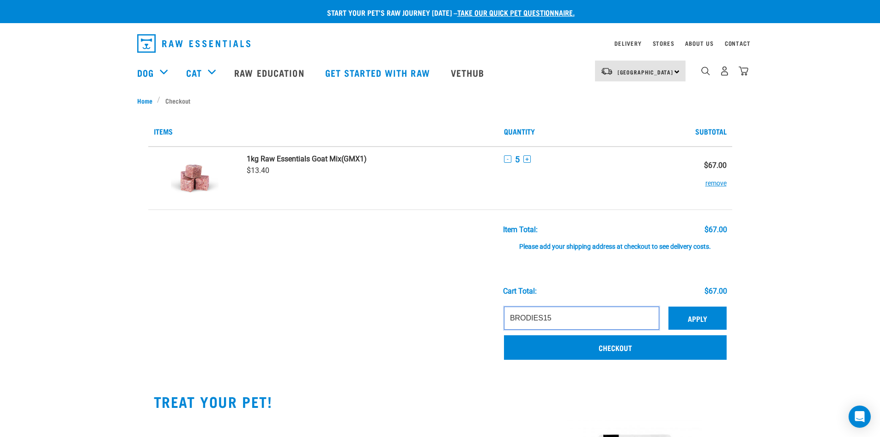
type input "BRODIES15"
click at [697, 312] on button "Apply" at bounding box center [698, 317] width 58 height 23
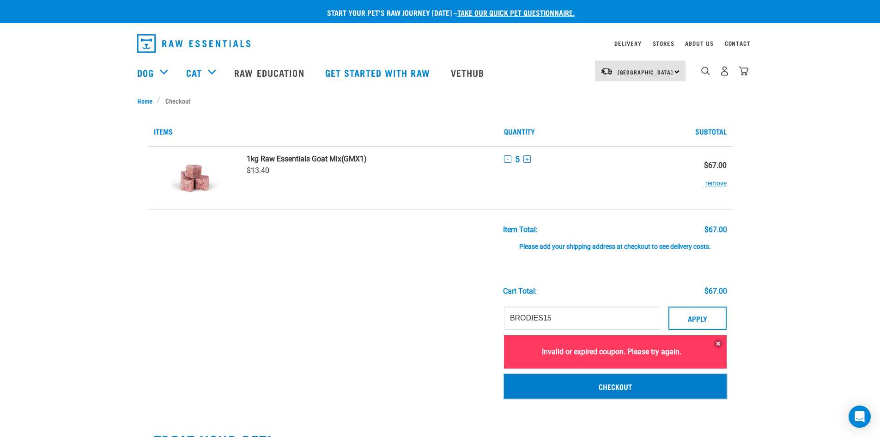
click at [616, 389] on link "Checkout" at bounding box center [615, 386] width 223 height 24
click at [611, 388] on link "Checkout" at bounding box center [615, 386] width 223 height 24
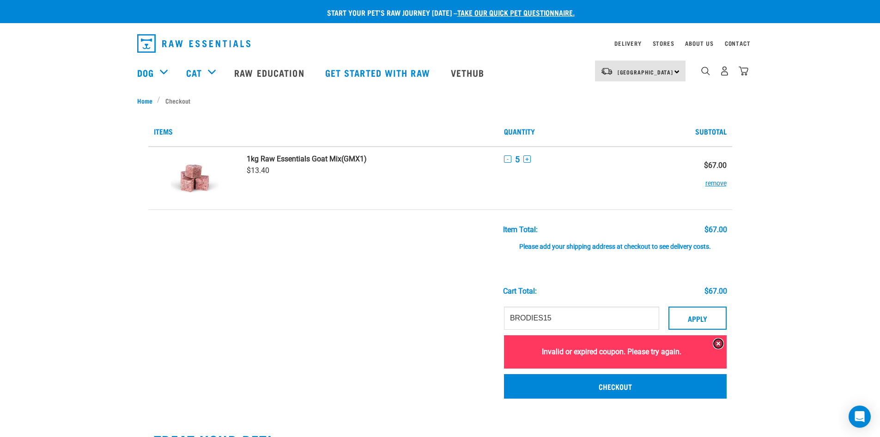
click at [719, 342] on button at bounding box center [718, 343] width 9 height 9
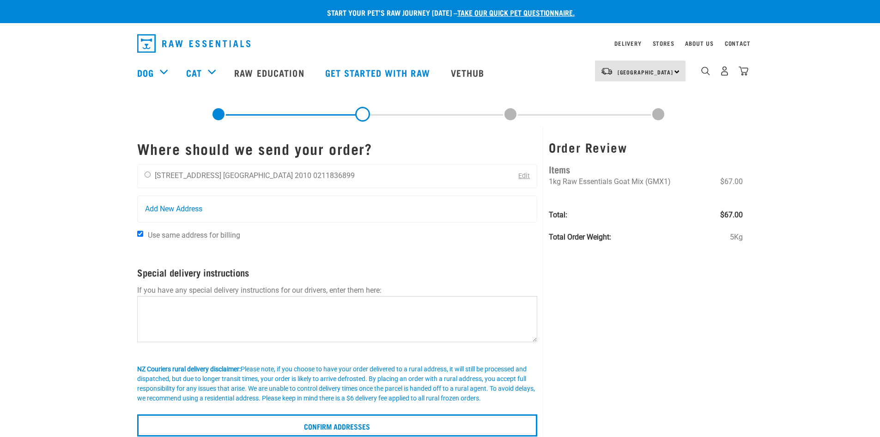
click at [481, 320] on div "Where should we send your order? [PERSON_NAME] [STREET_ADDRESS] [GEOGRAPHIC_DAT…" at bounding box center [440, 284] width 617 height 315
click at [476, 253] on p at bounding box center [337, 249] width 401 height 11
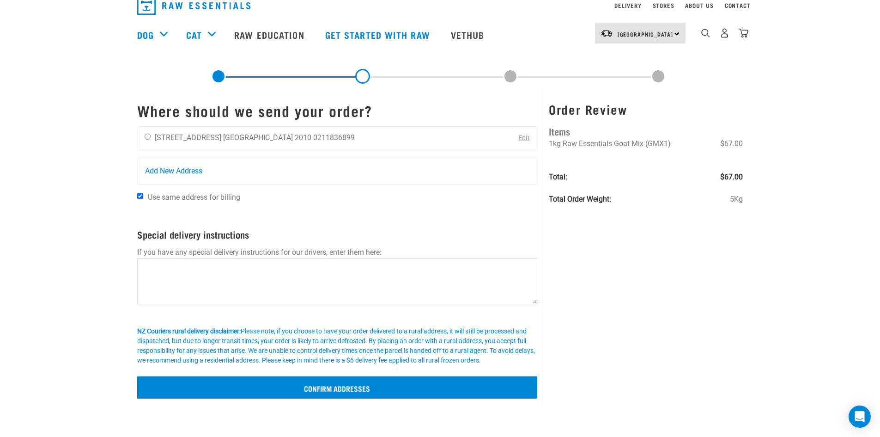
scroll to position [92, 0]
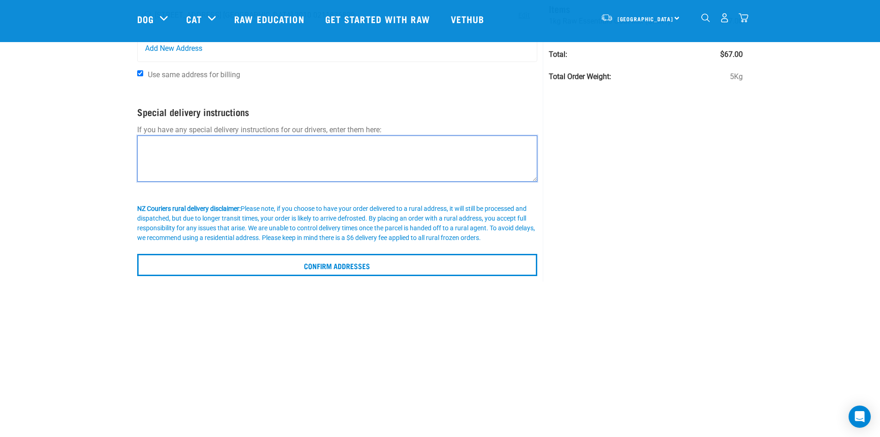
click at [155, 153] on textarea at bounding box center [337, 158] width 401 height 46
paste textarea "BRODIES15."
drag, startPoint x: 172, startPoint y: 143, endPoint x: 138, endPoint y: 146, distance: 34.3
click at [108, 142] on div "Start your pet’s raw journey [DATE] – take our quick pet questionnaire. Deliver…" at bounding box center [440, 92] width 880 height 368
paste textarea "If no one is available to sign, please leave the package at the front door. We …"
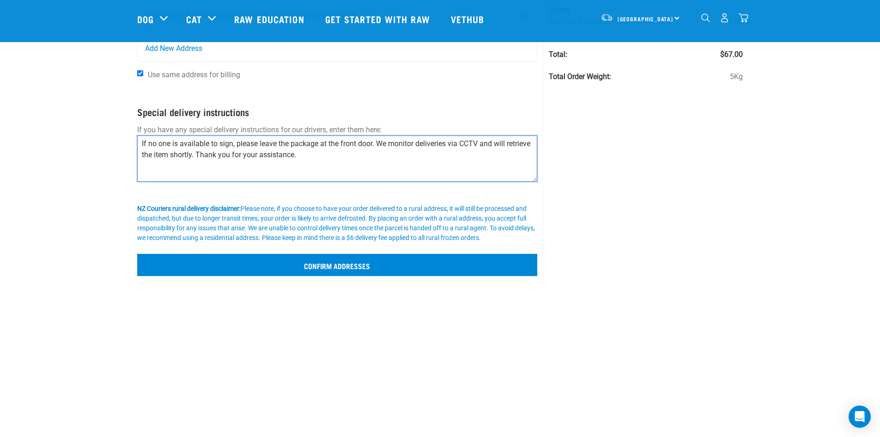
type textarea "If no one is available to sign, please leave the package at the front door. We …"
click at [337, 268] on input "Confirm addresses" at bounding box center [337, 265] width 401 height 22
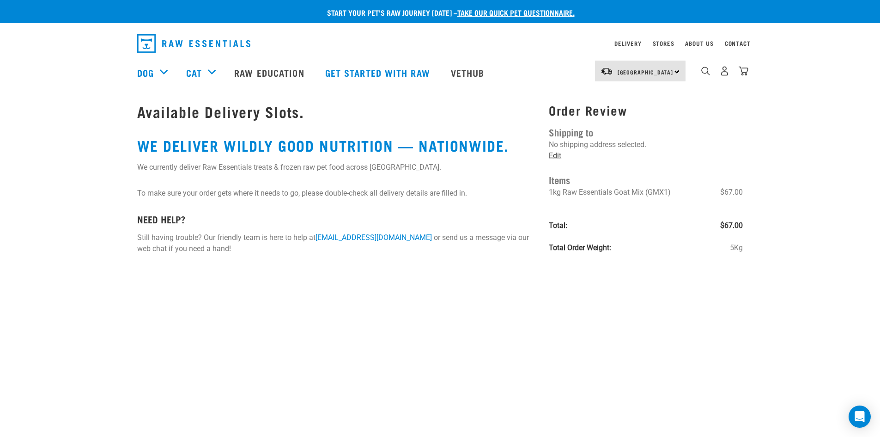
click at [554, 155] on link "Edit" at bounding box center [555, 155] width 12 height 9
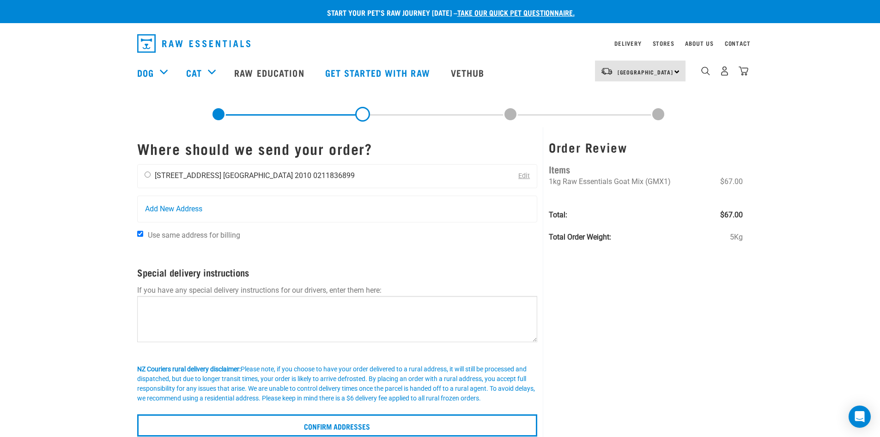
click at [152, 174] on div "Lynn Visser 49A Marriott Road Auckland 2010 0211836899" at bounding box center [250, 175] width 224 height 23
click at [145, 174] on input "radio" at bounding box center [148, 174] width 6 height 6
radio input "true"
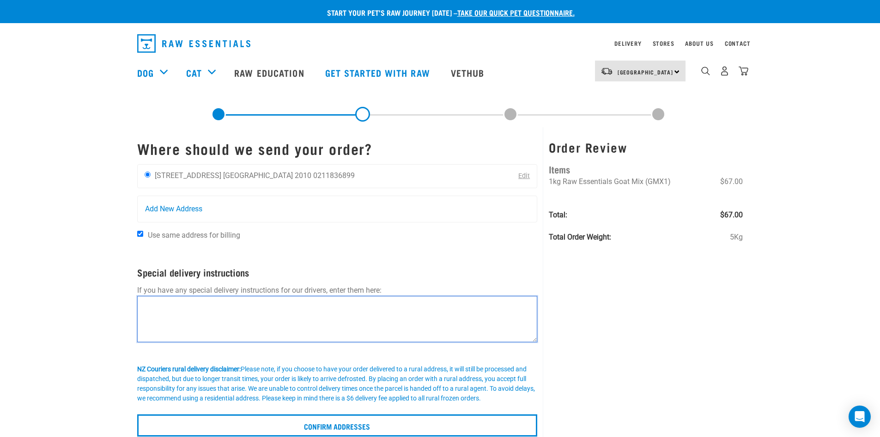
drag, startPoint x: 178, startPoint y: 322, endPoint x: 186, endPoint y: 320, distance: 7.6
click at [179, 322] on textarea at bounding box center [337, 319] width 401 height 46
paste textarea "If no one is available to sign, please leave the package at the front door. We …"
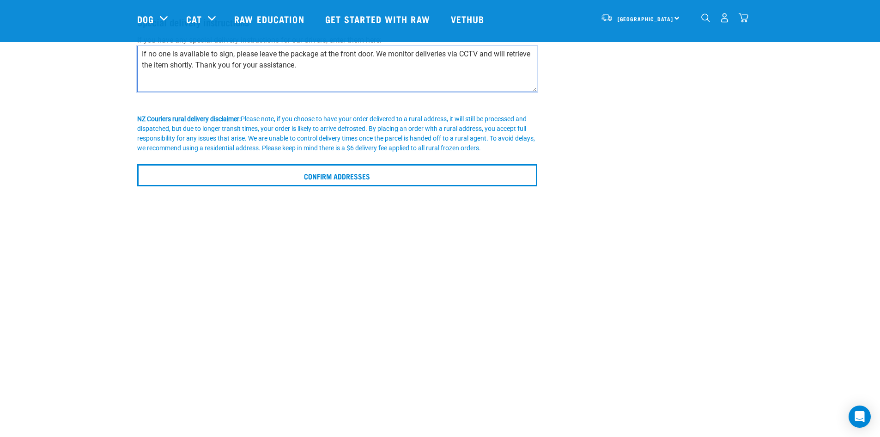
scroll to position [185, 0]
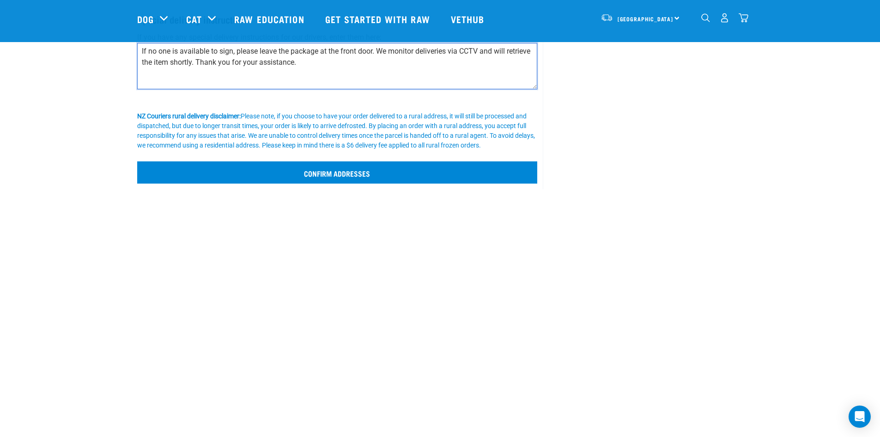
type textarea "If no one is available to sign, please leave the package at the front door. We …"
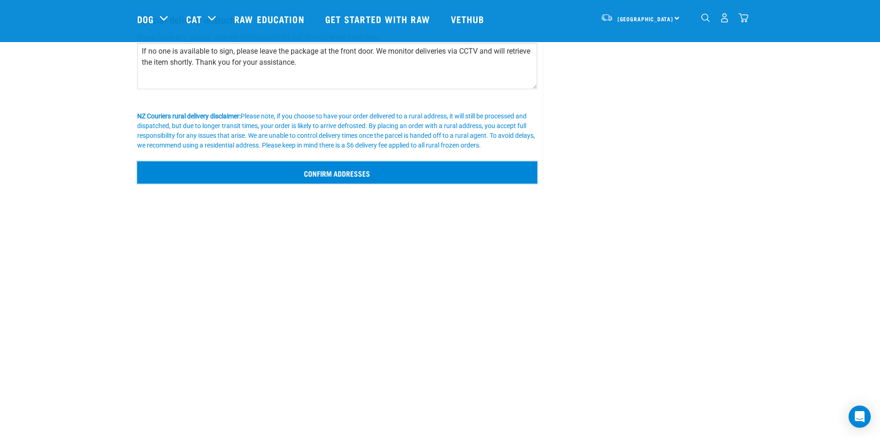
click at [341, 177] on input "Confirm addresses" at bounding box center [337, 172] width 401 height 22
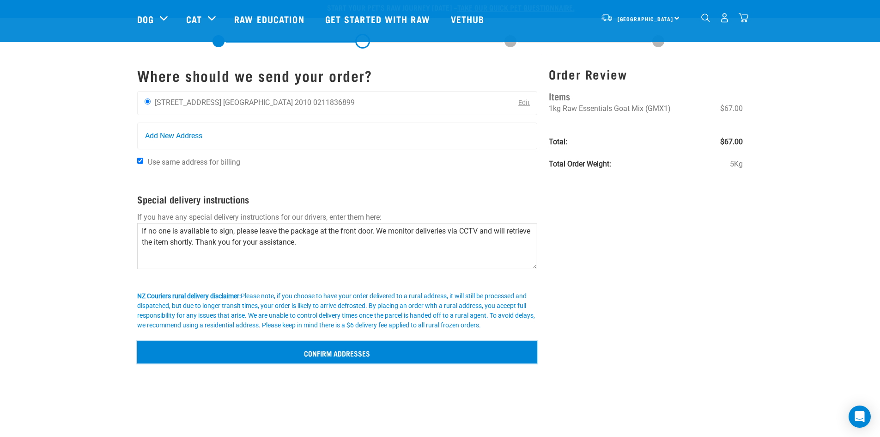
scroll to position [0, 0]
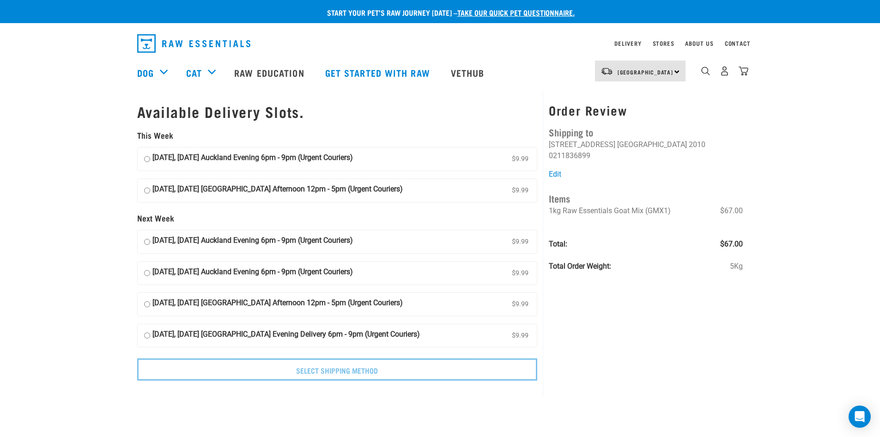
click at [145, 159] on input "10 October, Friday Auckland Evening 6pm - 9pm (Urgent Couriers) $9.99" at bounding box center [147, 159] width 6 height 14
radio input "true"
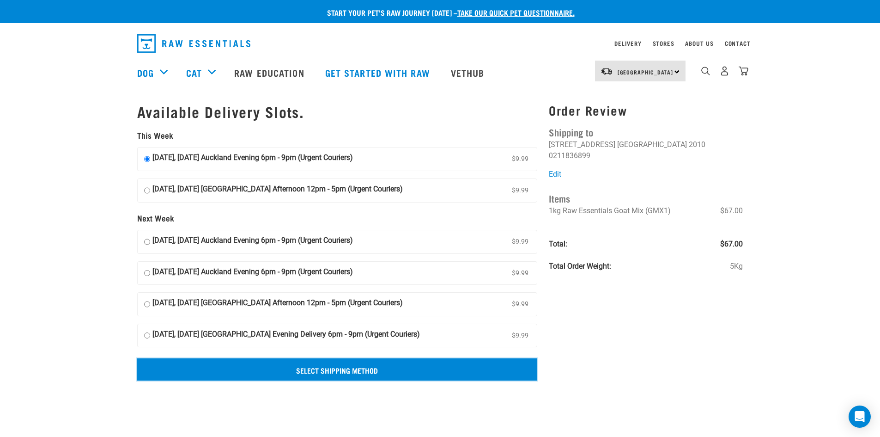
click at [338, 369] on input "Select Shipping Method" at bounding box center [337, 369] width 401 height 22
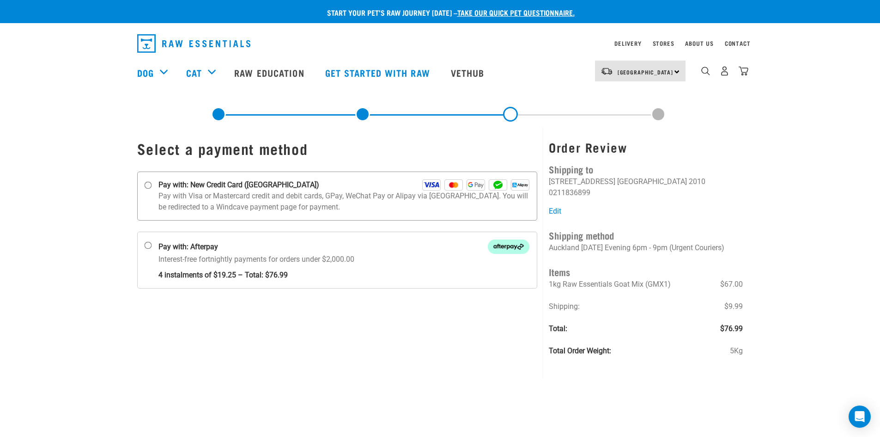
click at [147, 184] on input "Pay with: New Credit Card ([GEOGRAPHIC_DATA])" at bounding box center [147, 185] width 7 height 7
radio input "true"
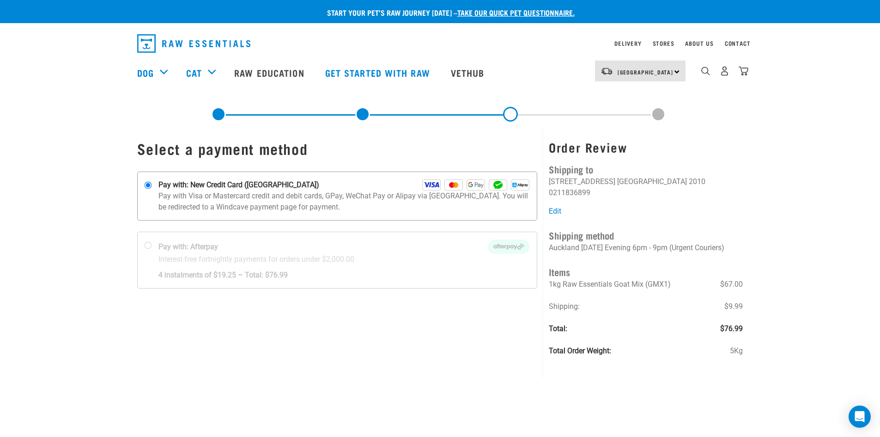
click at [323, 196] on p "Pay with Visa or Mastercard credit and debit cards, GPay, WeChat Pay or Alipay …" at bounding box center [343, 201] width 371 height 22
click at [152, 189] on input "Pay with: New Credit Card ([GEOGRAPHIC_DATA])" at bounding box center [147, 185] width 7 height 7
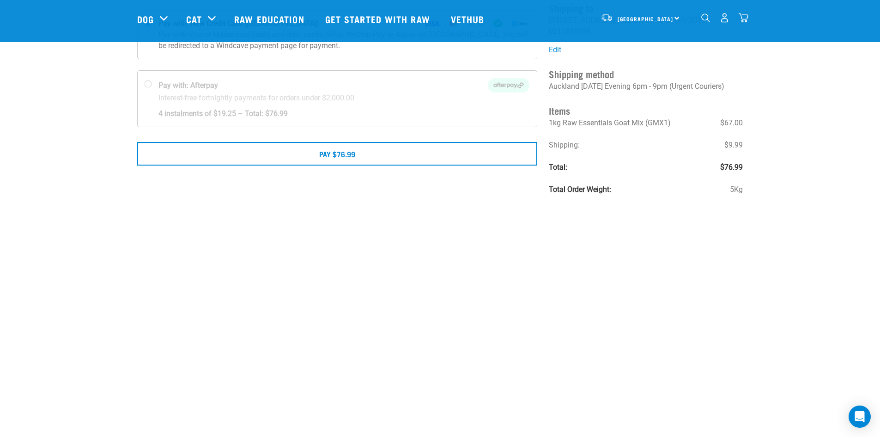
scroll to position [92, 0]
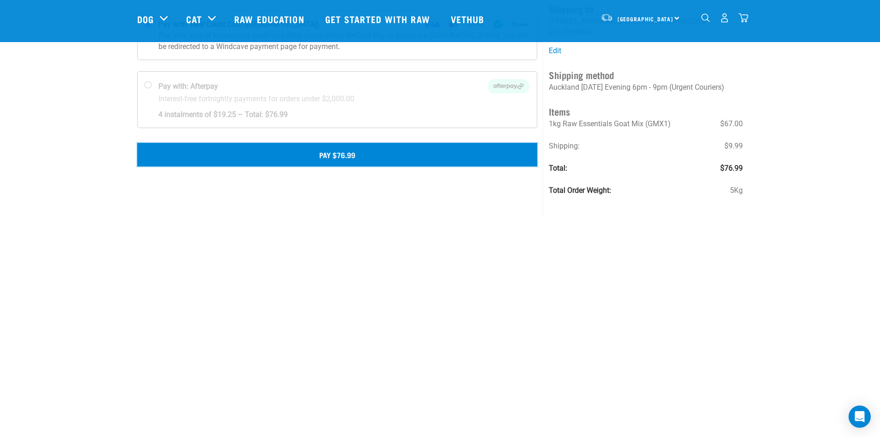
click at [336, 152] on button "Pay $76.99" at bounding box center [337, 154] width 401 height 23
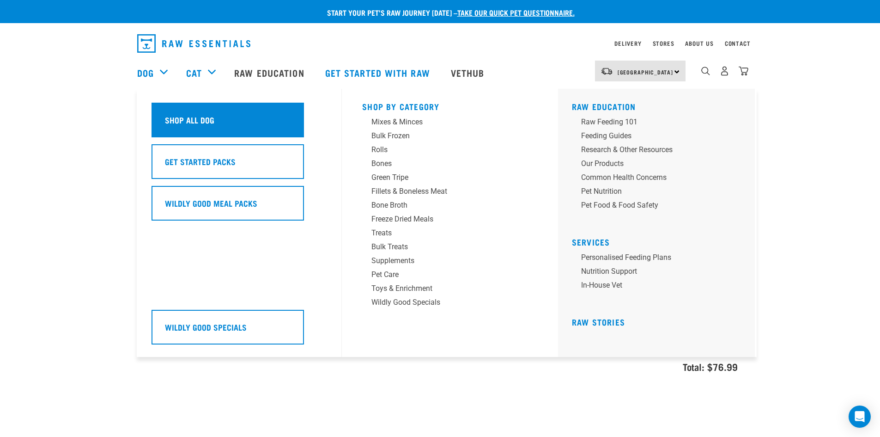
click at [201, 126] on h5 "Shop All Dog" at bounding box center [189, 120] width 49 height 12
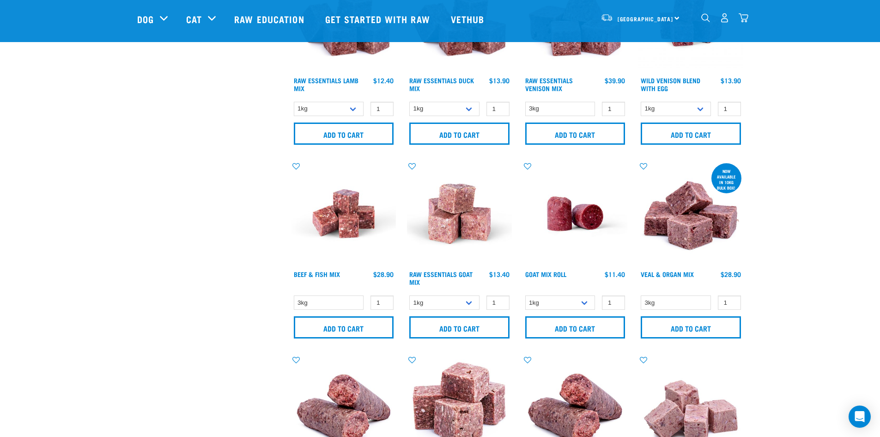
scroll to position [693, 0]
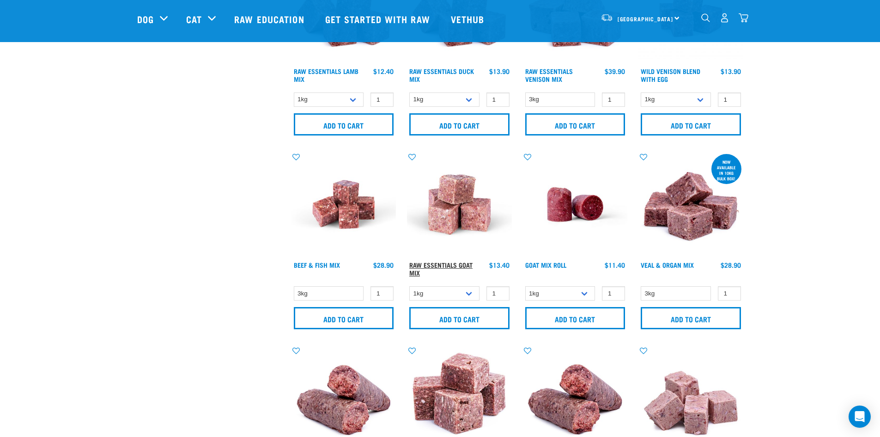
click at [458, 263] on link "Raw Essentials Goat Mix" at bounding box center [440, 268] width 63 height 11
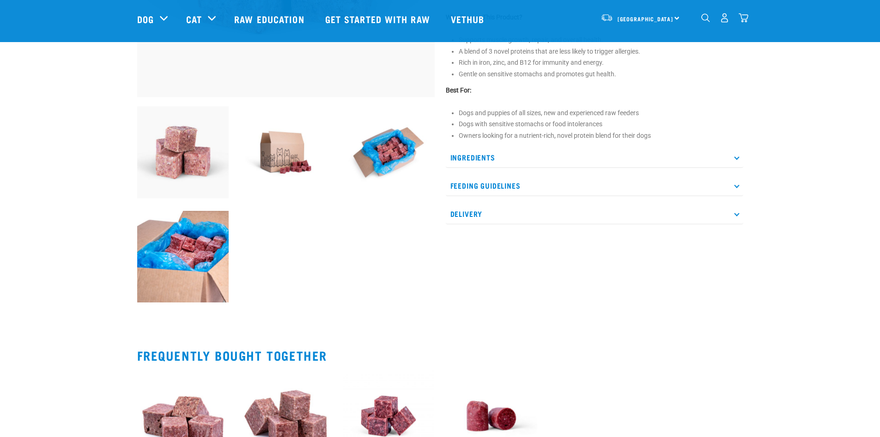
scroll to position [277, 0]
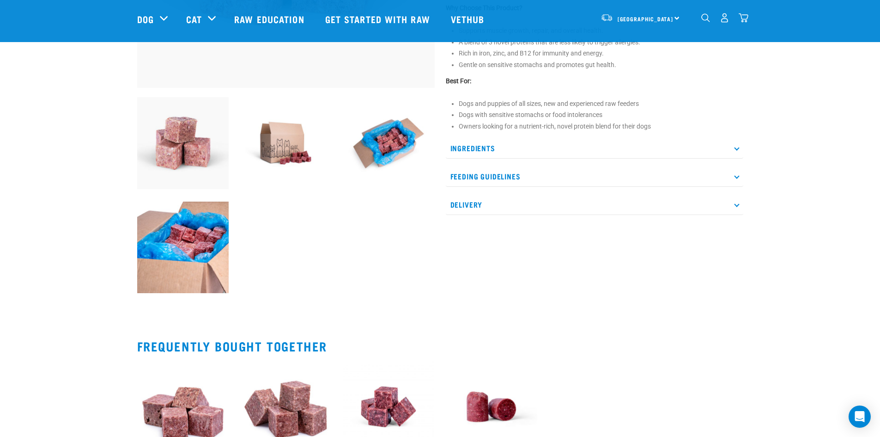
click at [478, 149] on p "Ingredients" at bounding box center [595, 148] width 298 height 21
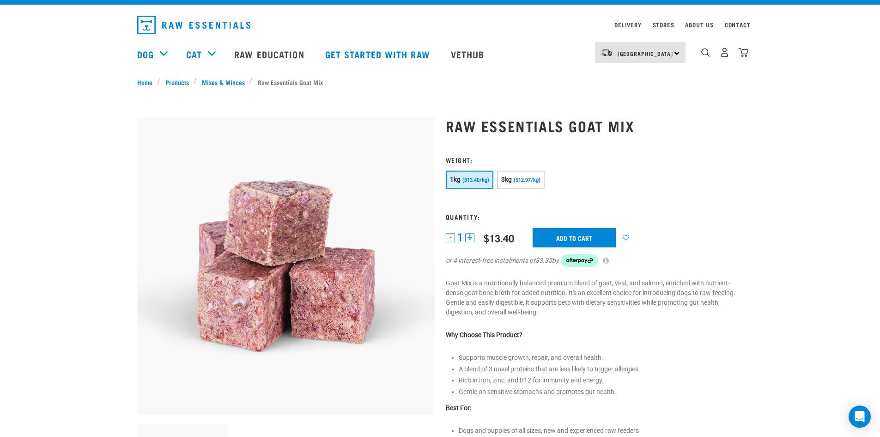
scroll to position [0, 0]
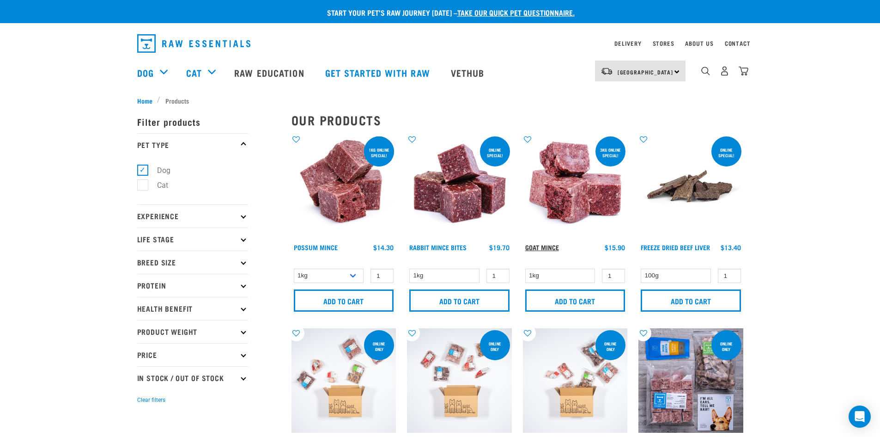
click at [541, 245] on link "Goat Mince" at bounding box center [542, 246] width 34 height 3
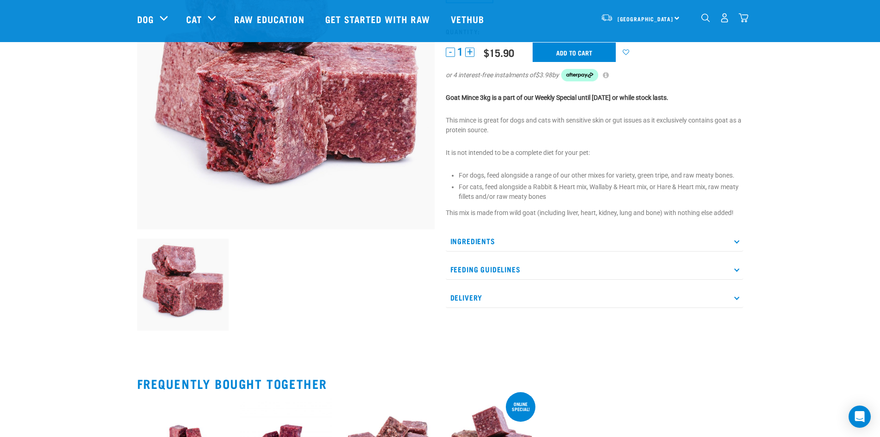
scroll to position [277, 0]
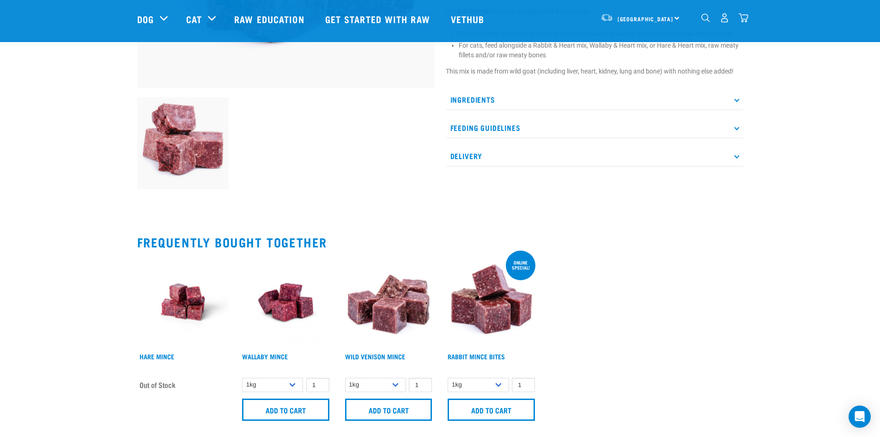
click at [476, 94] on p "Ingredients" at bounding box center [595, 99] width 298 height 21
click at [473, 98] on p "Ingredients" at bounding box center [595, 99] width 298 height 21
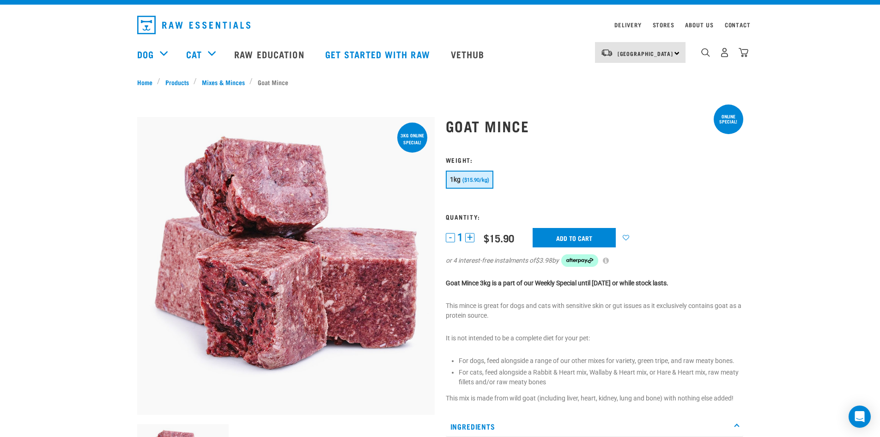
scroll to position [0, 0]
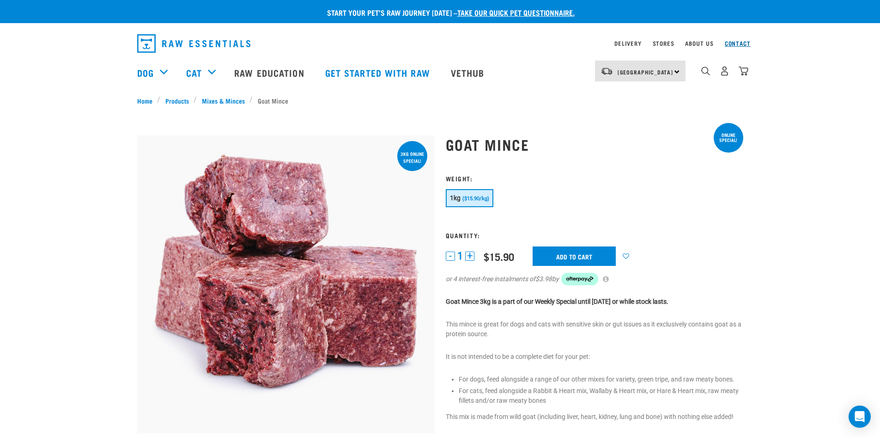
click at [738, 43] on link "Contact" at bounding box center [738, 43] width 26 height 3
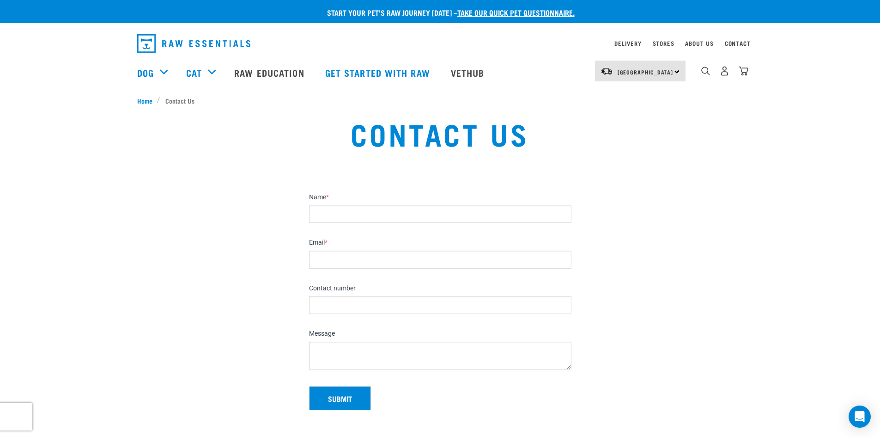
click at [342, 216] on input "Name *" at bounding box center [440, 214] width 262 height 18
type input "Lynn Visser"
click at [347, 261] on input "Email *" at bounding box center [440, 259] width 262 height 18
type input "Lynn.louisa.visser@gmail.com"
click at [387, 299] on input "Contact number" at bounding box center [440, 305] width 262 height 18
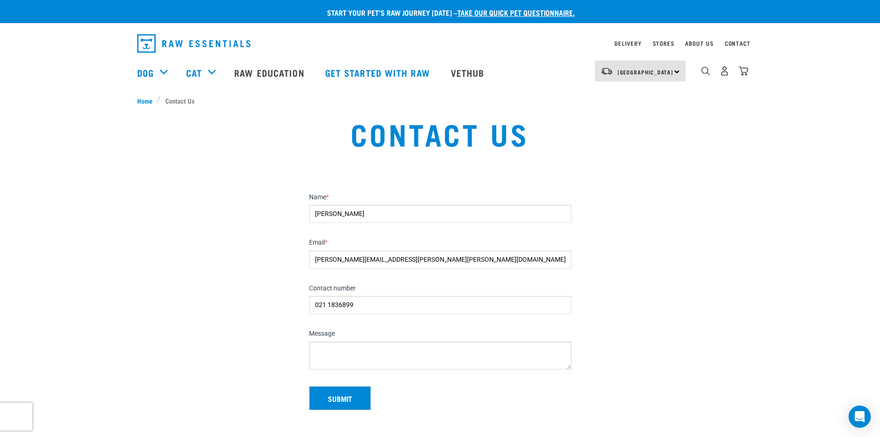
type input "021 1836899"
click at [374, 343] on textarea "Message" at bounding box center [440, 355] width 262 height 28
paste textarea "Hi there, I need the Goat Mince for my allergic Frenchie. I’ve already purchase…"
type textarea "Hi there, I need the Goat Mince for my allergic Frenchie. I’ve already purchase…"
click at [342, 401] on button "Submit" at bounding box center [340, 398] width 62 height 24
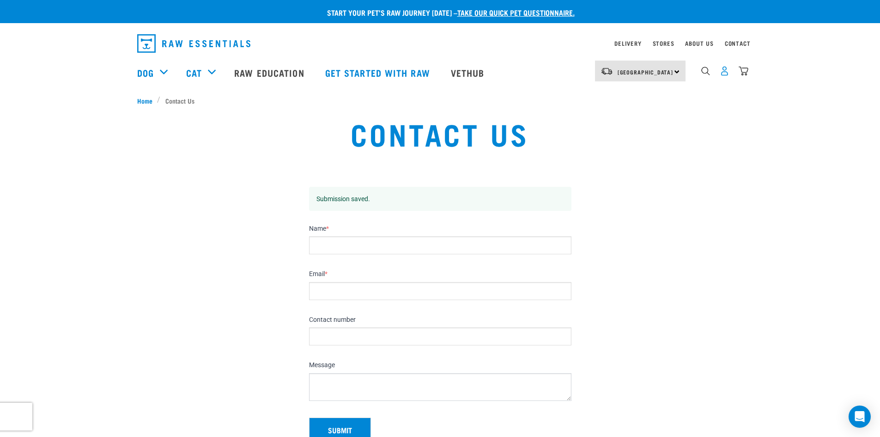
click at [725, 75] on img "dropdown navigation" at bounding box center [725, 71] width 10 height 10
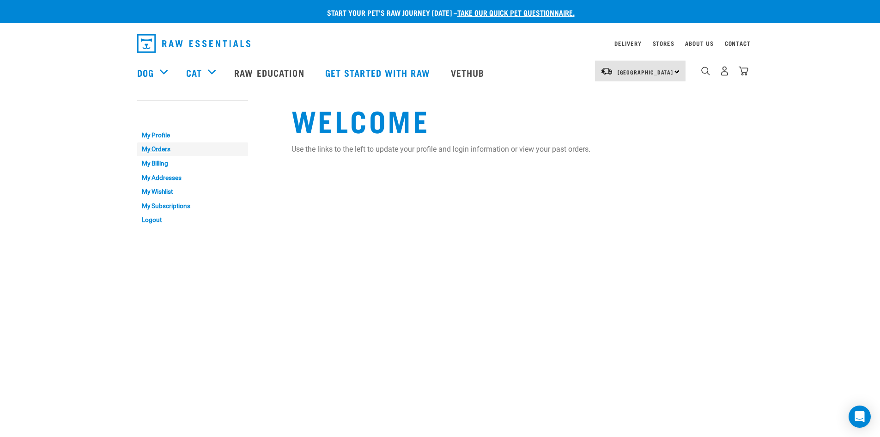
click at [164, 149] on link "My Orders" at bounding box center [192, 149] width 111 height 14
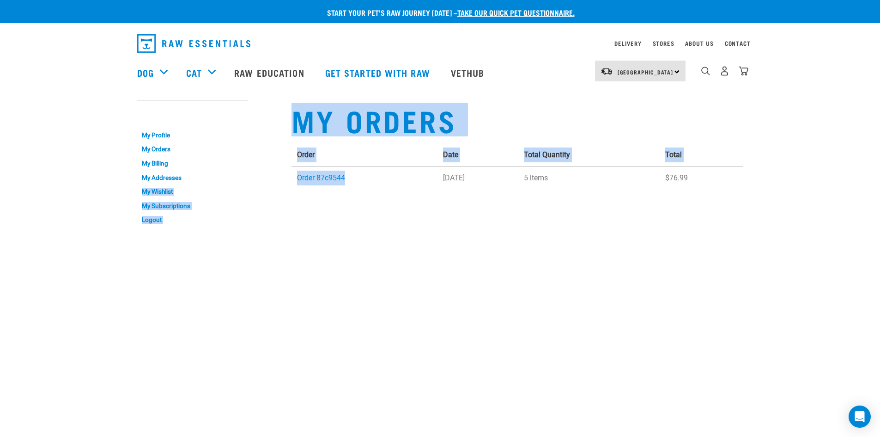
drag, startPoint x: 356, startPoint y: 177, endPoint x: 282, endPoint y: 181, distance: 74.0
click at [277, 179] on div "My Account My Profile My Orders My Billing My Addresses My Wishlist My Subscrip…" at bounding box center [440, 163] width 617 height 147
click at [316, 186] on td "Order 87c9544" at bounding box center [365, 177] width 146 height 23
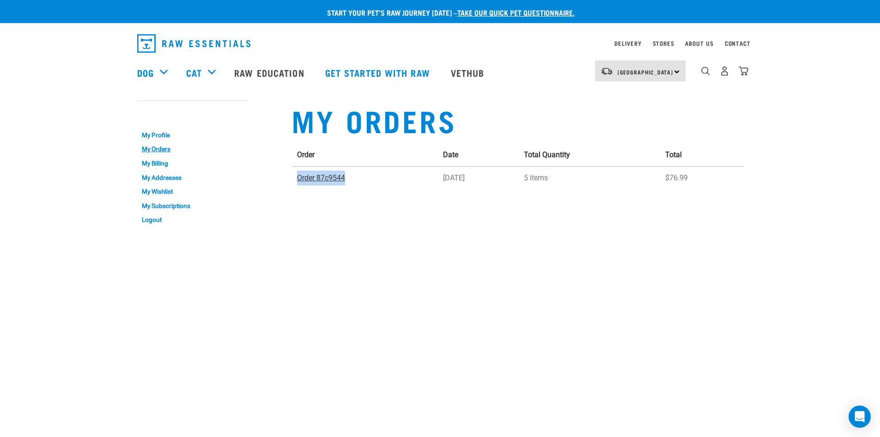
drag, startPoint x: 351, startPoint y: 177, endPoint x: 306, endPoint y: 181, distance: 45.4
click at [299, 181] on td "Order 87c9544" at bounding box center [365, 177] width 146 height 23
copy link "Order 87c9544"
click at [740, 43] on link "Contact" at bounding box center [738, 43] width 26 height 3
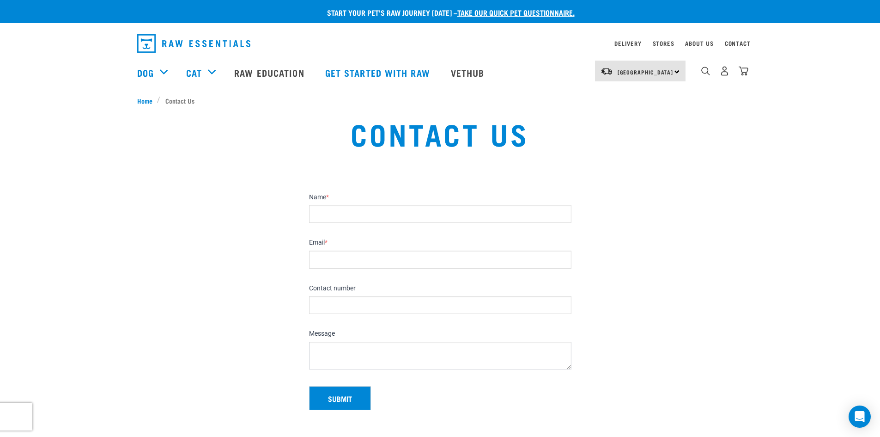
click at [338, 213] on input "Name *" at bounding box center [440, 214] width 262 height 18
type input "[PERSON_NAME]"
click at [352, 259] on input "Email *" at bounding box center [440, 259] width 262 height 18
type input "[PERSON_NAME][EMAIL_ADDRESS][PERSON_NAME][PERSON_NAME][DOMAIN_NAME]"
click at [331, 306] on input "Contact number" at bounding box center [440, 305] width 262 height 18
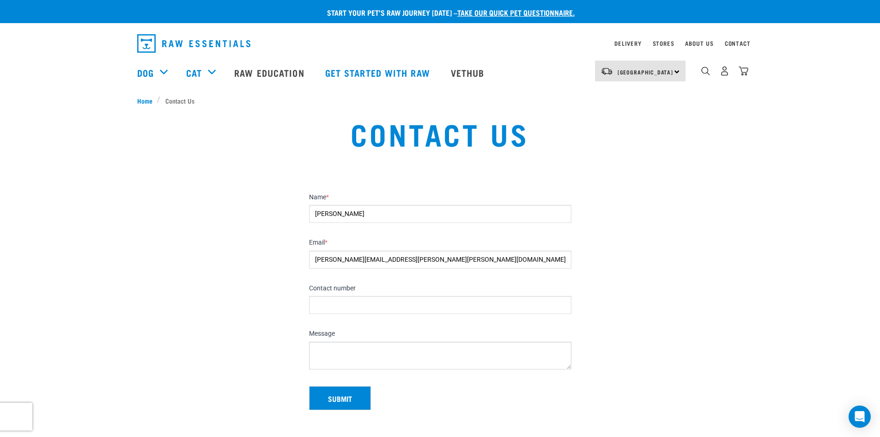
type input "021 1836899"
click at [333, 356] on textarea "Message" at bounding box center [440, 355] width 262 height 28
paste textarea "Order 87c9544"
paste textarea "[URL][DOMAIN_NAME]!"
drag, startPoint x: 514, startPoint y: 362, endPoint x: 366, endPoint y: 350, distance: 148.8
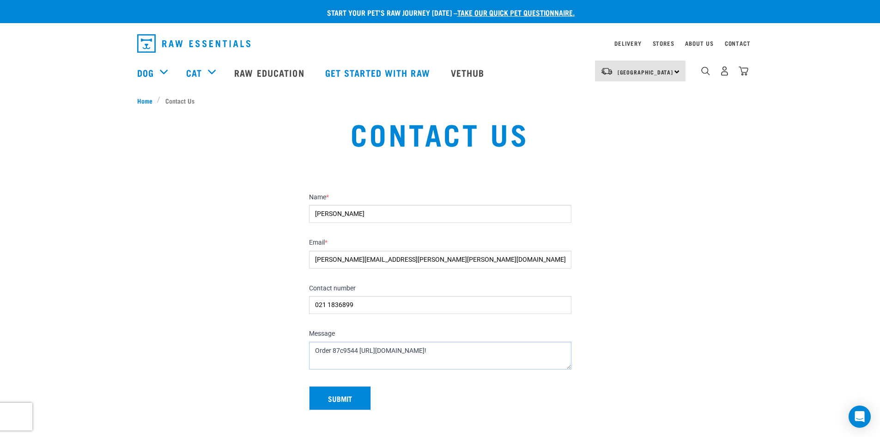
click at [359, 348] on textarea "Order 87c9544 [URL][DOMAIN_NAME]!" at bounding box center [440, 355] width 262 height 28
click at [402, 357] on textarea "Order 87c9544" at bounding box center [440, 355] width 262 height 28
paste textarea "Hi there, I need the Goat Mince for my allergic Frenchie. I’ve already purchase…"
type textarea "Order 87c9544 Hi there, I need the Goat Mince for my allergic Frenchie. I’ve al…"
click at [337, 396] on button "Submit" at bounding box center [340, 398] width 62 height 24
